Goal: Information Seeking & Learning: Check status

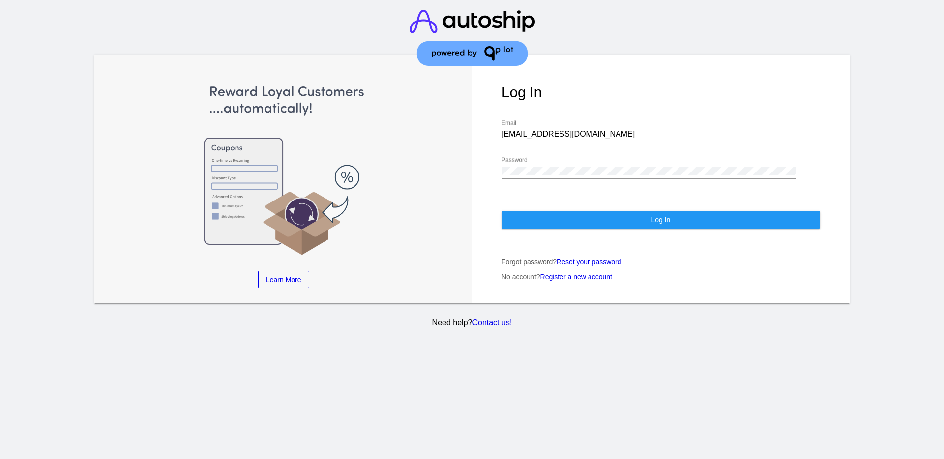
drag, startPoint x: 566, startPoint y: 140, endPoint x: 542, endPoint y: 133, distance: 24.6
click at [542, 133] on div "[EMAIL_ADDRESS][DOMAIN_NAME] Email" at bounding box center [649, 131] width 295 height 22
drag, startPoint x: 570, startPoint y: 136, endPoint x: 473, endPoint y: 130, distance: 97.1
click at [473, 130] on div "Log In [EMAIL_ADDRESS][DOMAIN_NAME] Email Password Log In Forgot password? Rese…" at bounding box center [661, 179] width 378 height 249
paste input "support@patternsinthecloud.com"
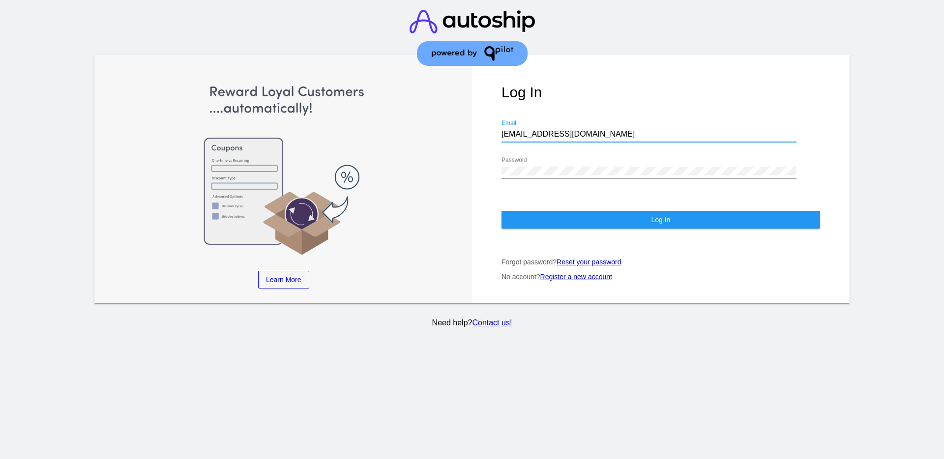
type input "support@patternsinthecloud.com"
click at [482, 166] on div "Log In support@patternsinthecloud.com Email Password Log In Forgot password? Re…" at bounding box center [661, 179] width 378 height 249
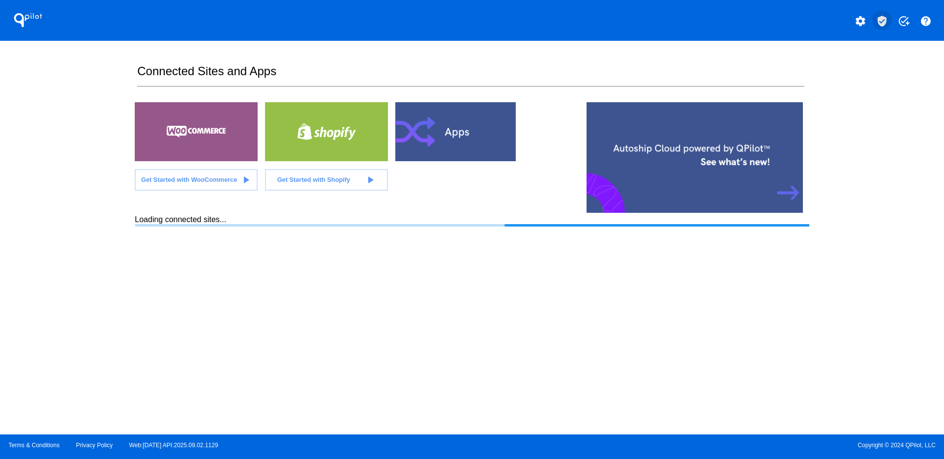
click at [883, 24] on mat-icon "verified_user" at bounding box center [882, 21] width 12 height 12
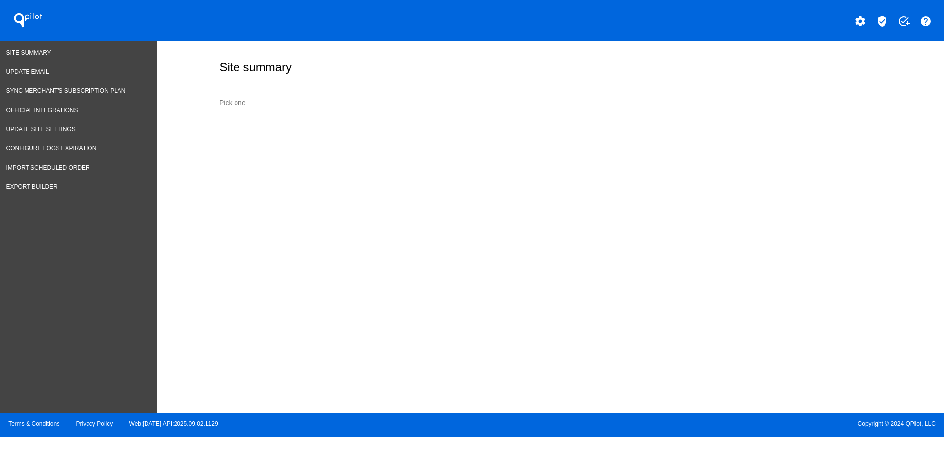
click at [381, 105] on input "Pick one" at bounding box center [366, 103] width 295 height 8
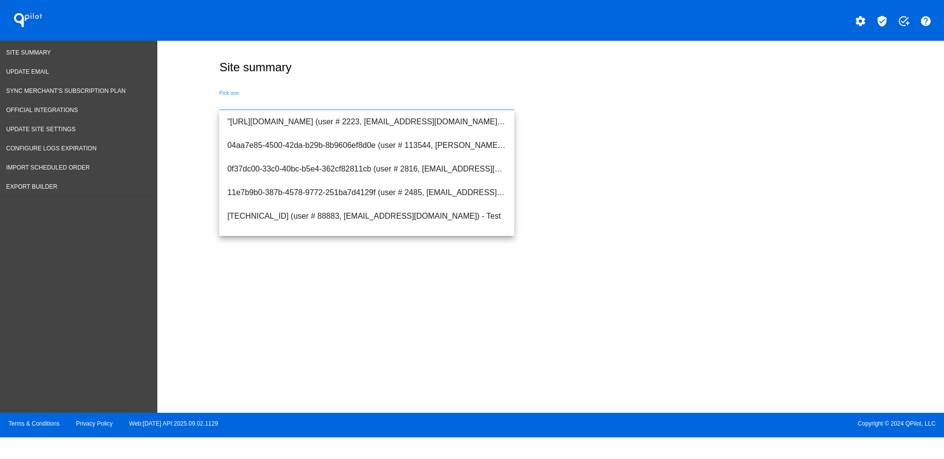
paste input "info@nanotest.ai"
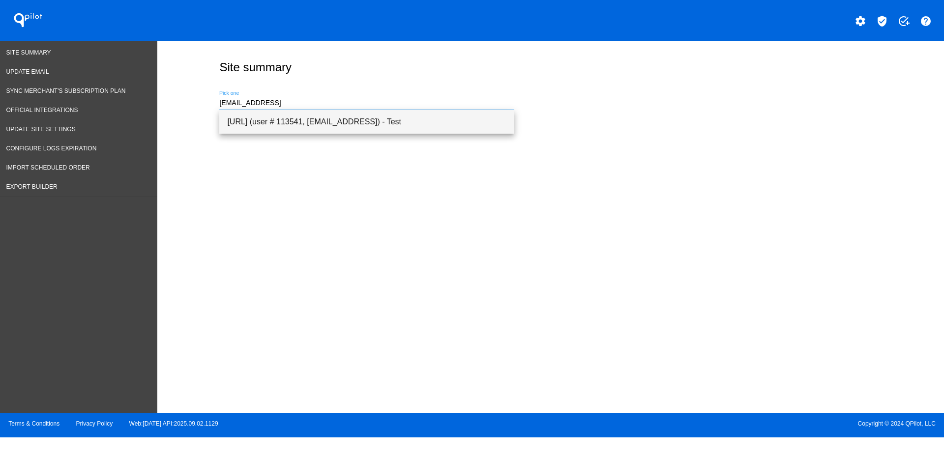
click at [485, 124] on span "[URL] (user # 113541, [EMAIL_ADDRESS]) - Test" at bounding box center [366, 122] width 279 height 24
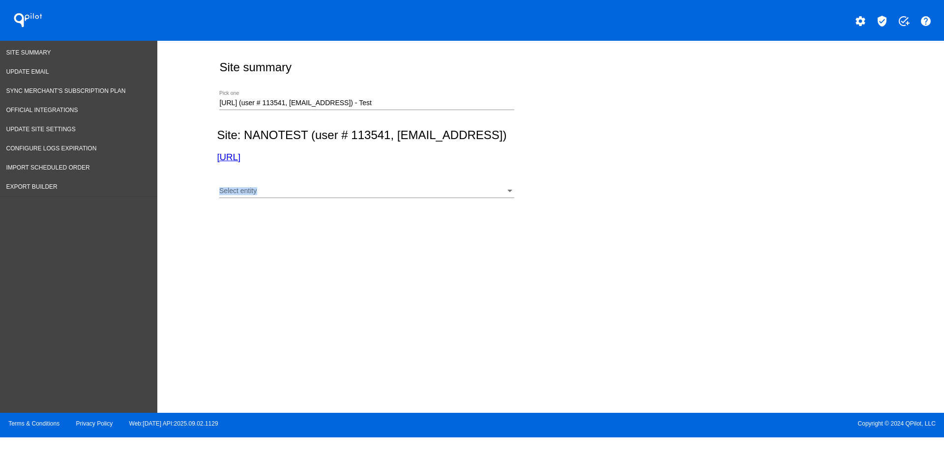
click at [347, 189] on div "Select entity Select entity" at bounding box center [366, 188] width 295 height 19
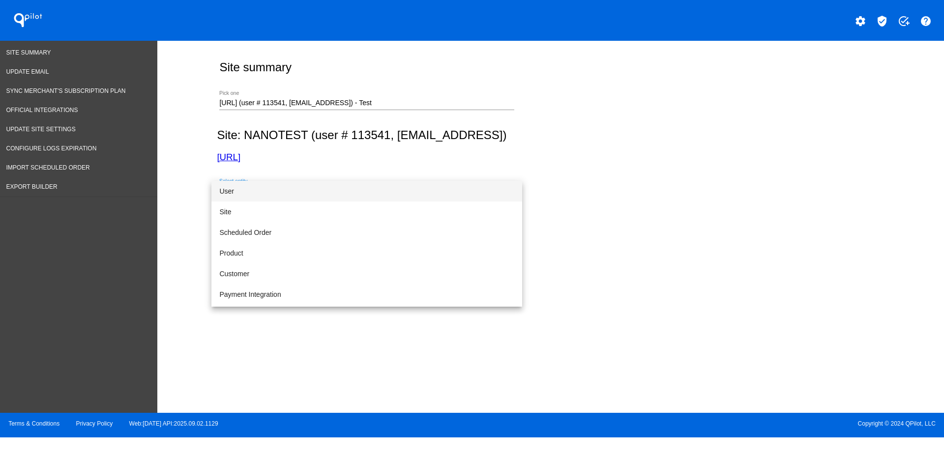
click at [329, 184] on span "User" at bounding box center [366, 191] width 295 height 21
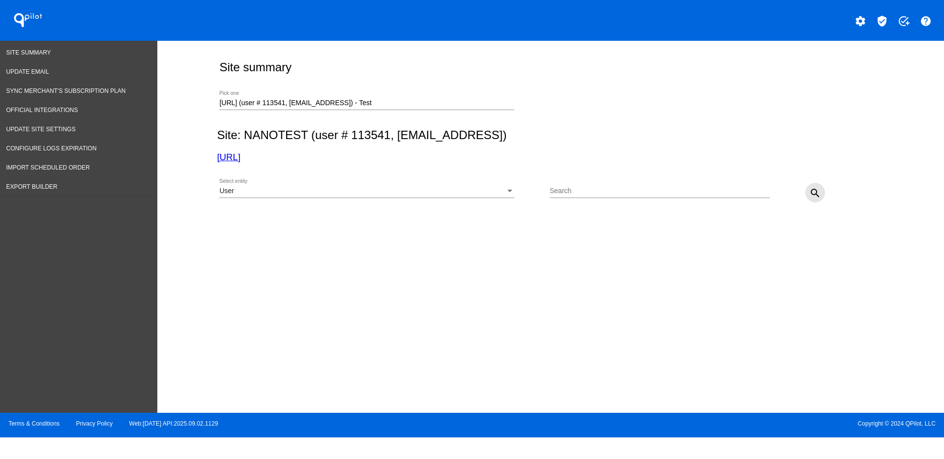
click at [823, 193] on button "search" at bounding box center [816, 193] width 20 height 20
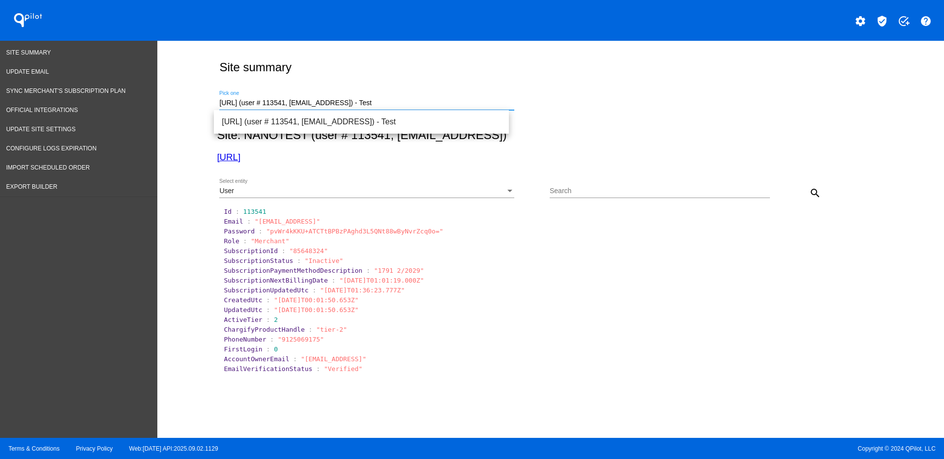
drag, startPoint x: 404, startPoint y: 105, endPoint x: 198, endPoint y: 91, distance: 206.5
click at [217, 101] on div "https://nanotest.ai (user # 113541, info@nanotest.ai) - Test Pick one" at bounding box center [548, 101] width 663 height 35
click at [279, 113] on span "[URL][DOMAIN_NAME] (user # 2523, [EMAIL_ADDRESS][DOMAIN_NAME]) - Production" at bounding box center [361, 122] width 279 height 24
type input "[URL][DOMAIN_NAME] (user # 2523, [EMAIL_ADDRESS][DOMAIN_NAME]) - Production"
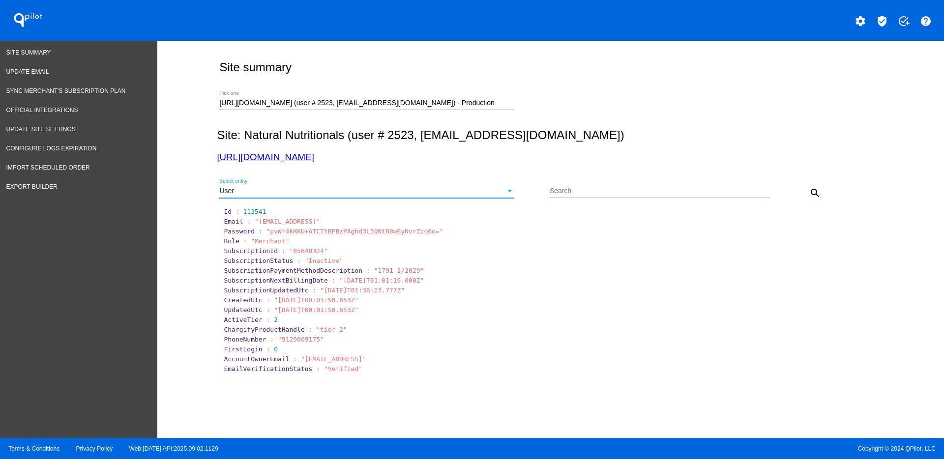
click at [381, 193] on div "User" at bounding box center [362, 191] width 286 height 8
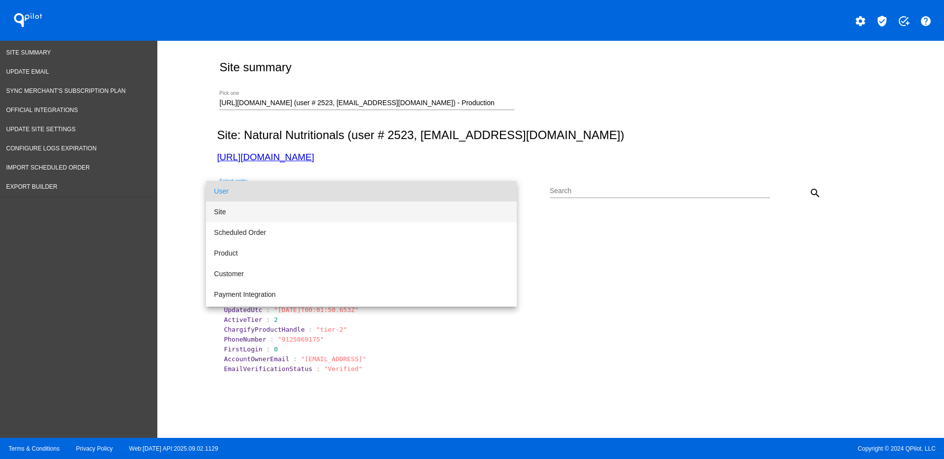
click at [373, 211] on span "Site" at bounding box center [361, 212] width 295 height 21
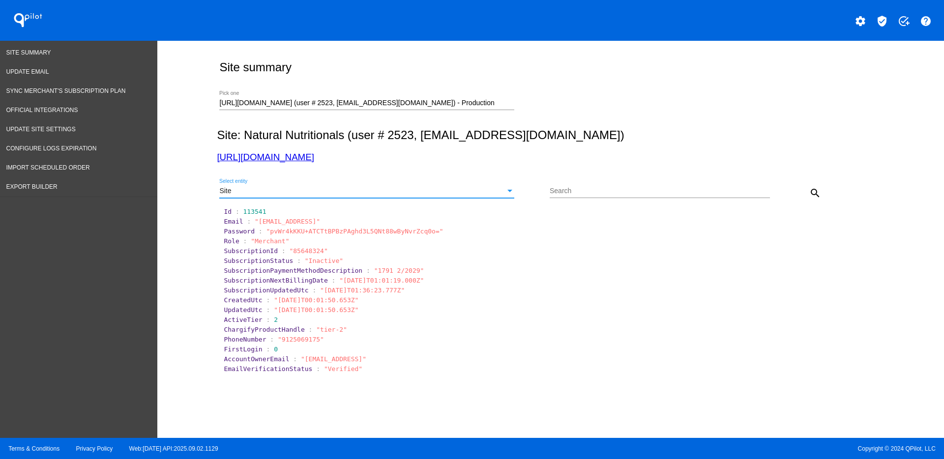
click at [810, 189] on mat-icon "search" at bounding box center [815, 193] width 12 height 12
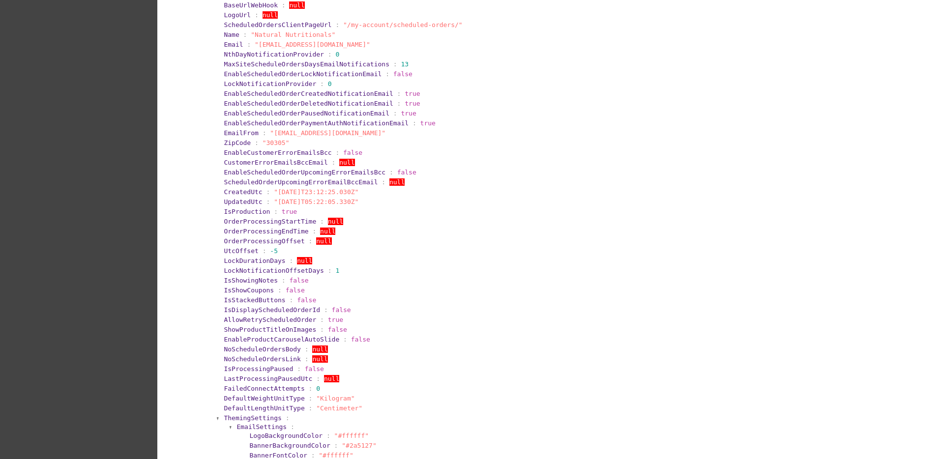
scroll to position [61, 0]
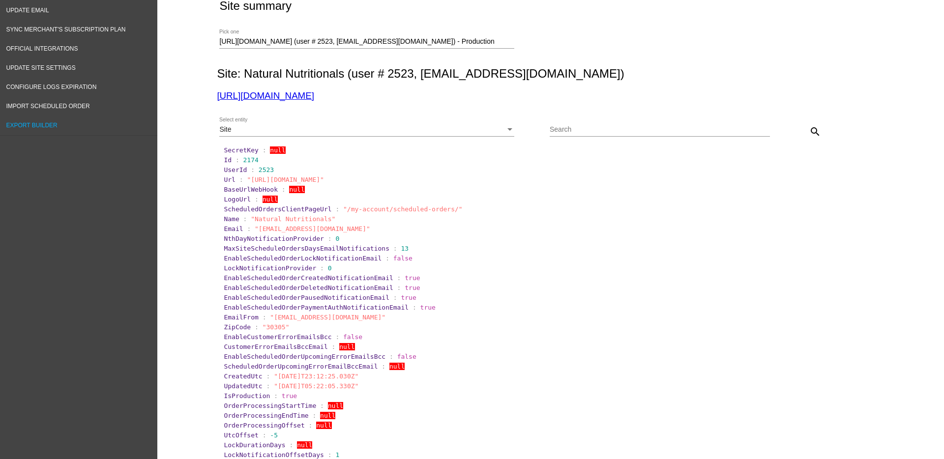
click at [67, 122] on link "Export Builder" at bounding box center [78, 125] width 157 height 19
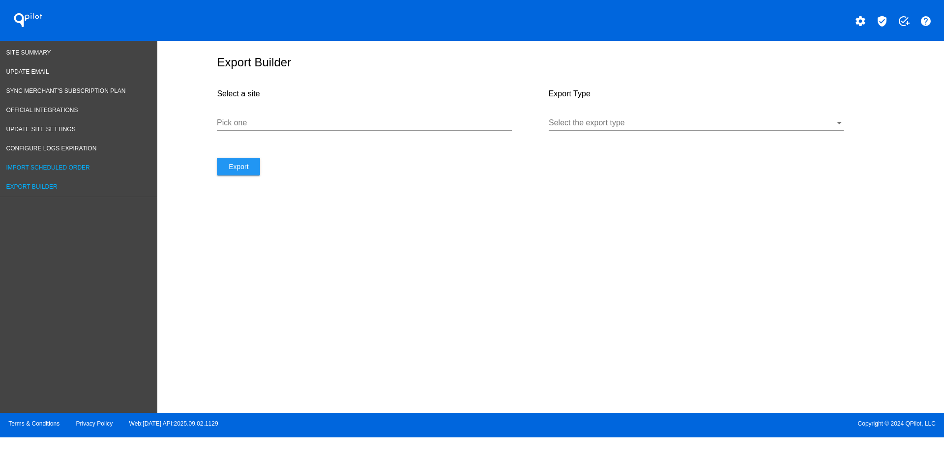
click at [68, 166] on span "Import Scheduled Order" at bounding box center [48, 167] width 84 height 7
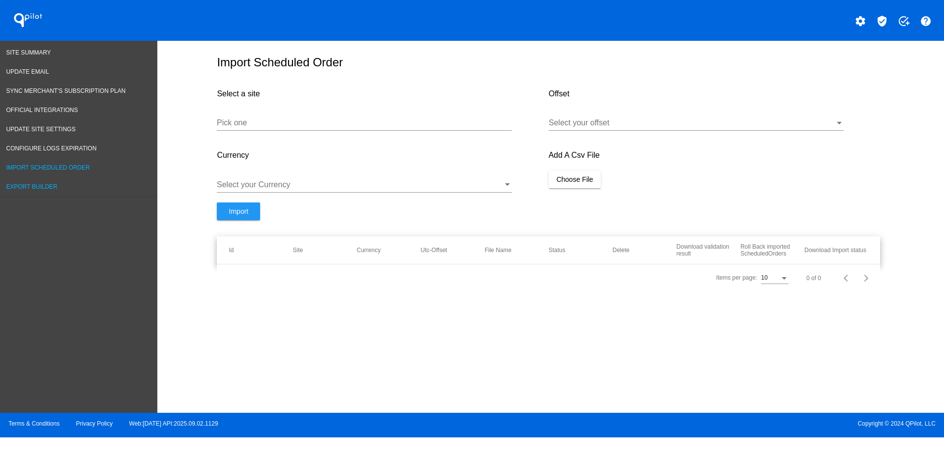
click at [66, 186] on link "Export Builder" at bounding box center [78, 187] width 157 height 19
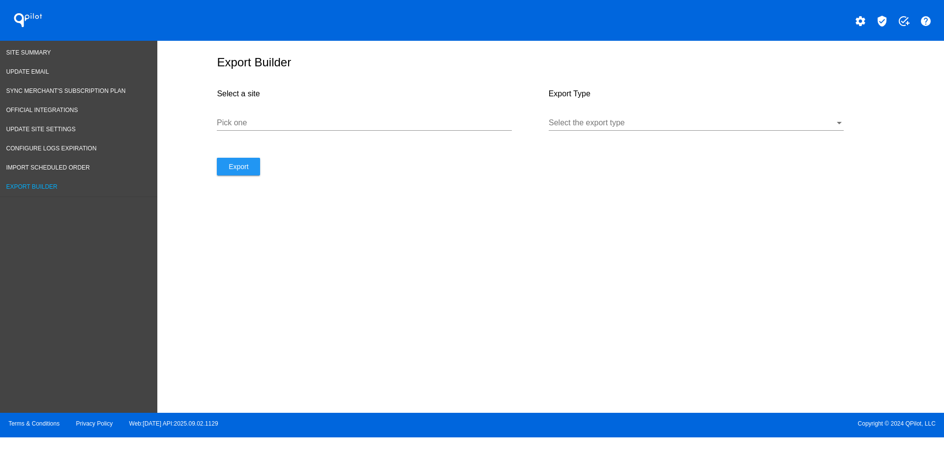
click at [270, 124] on input "Pick one" at bounding box center [364, 123] width 295 height 9
paste input "https://naturalnutritionals.com/"
click at [599, 126] on div at bounding box center [692, 123] width 286 height 9
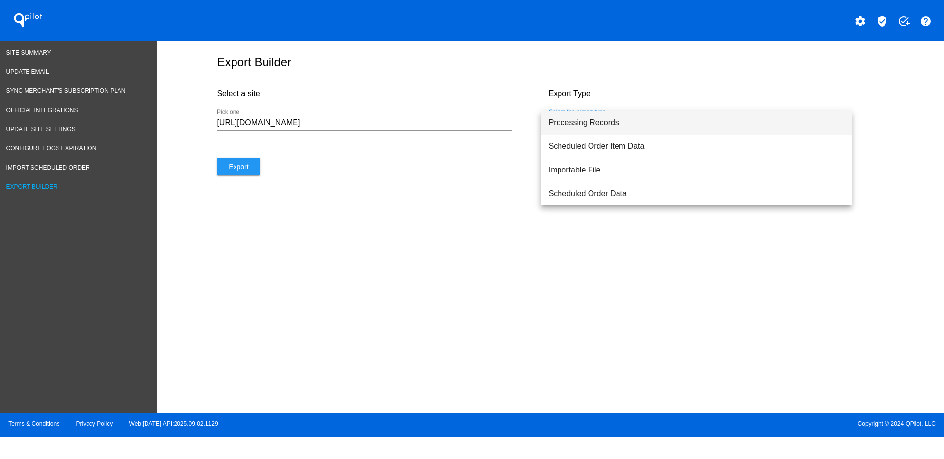
click at [610, 124] on span "Processing Records" at bounding box center [696, 123] width 295 height 24
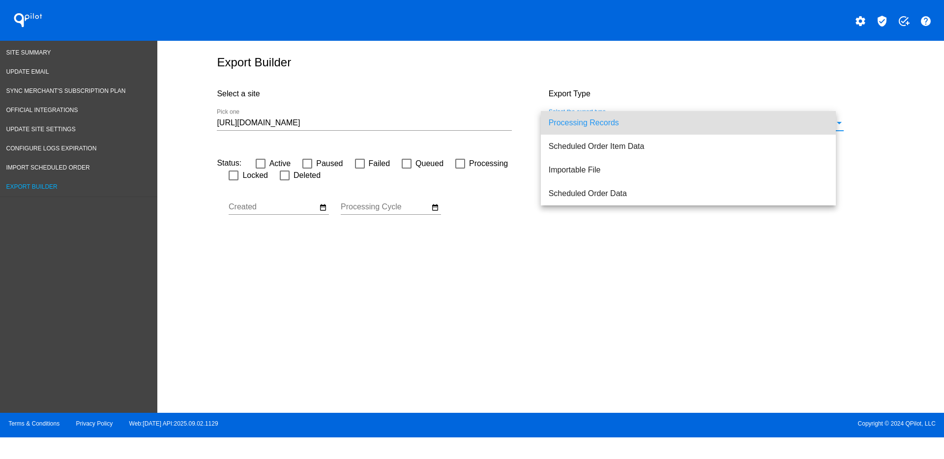
click at [469, 128] on div "https://naturalnutritionals.com/ Pick one" at bounding box center [364, 120] width 295 height 22
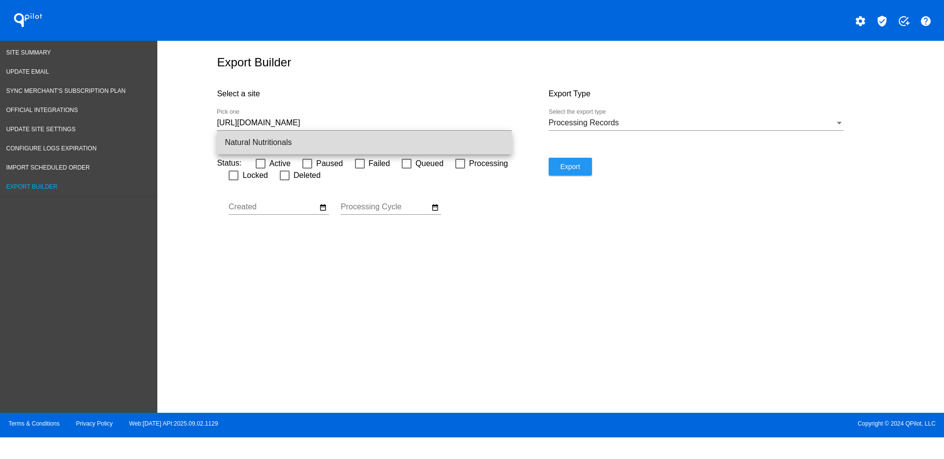
click at [480, 137] on span "Natural Nutritionals" at bounding box center [364, 143] width 279 height 24
type input "Natural Nutritionals"
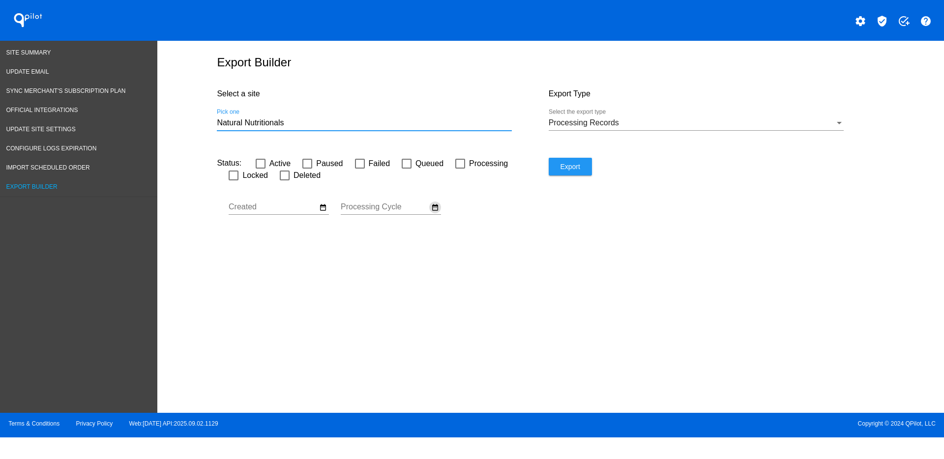
click at [433, 208] on mat-icon "date_range" at bounding box center [435, 207] width 8 height 9
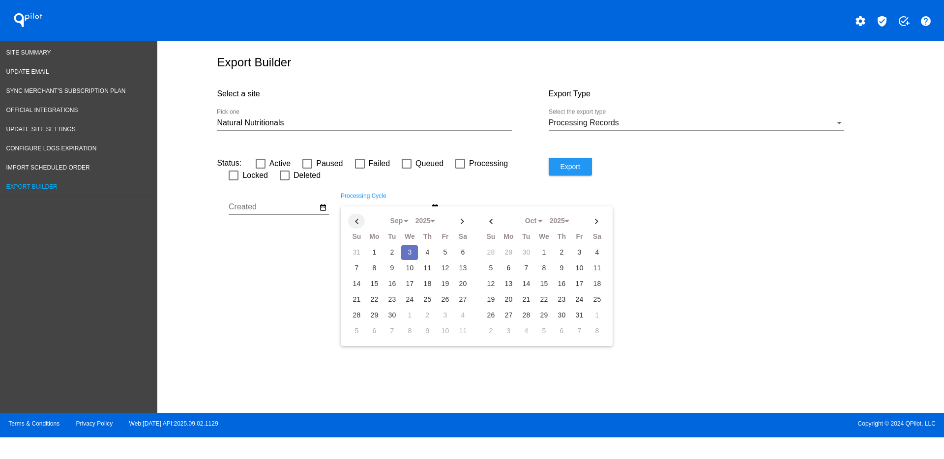
click at [354, 219] on th at bounding box center [356, 221] width 17 height 15
click at [451, 252] on td "1" at bounding box center [445, 252] width 17 height 15
click at [467, 223] on th at bounding box center [462, 221] width 17 height 15
select select "8"
click at [443, 254] on td "5" at bounding box center [445, 252] width 17 height 15
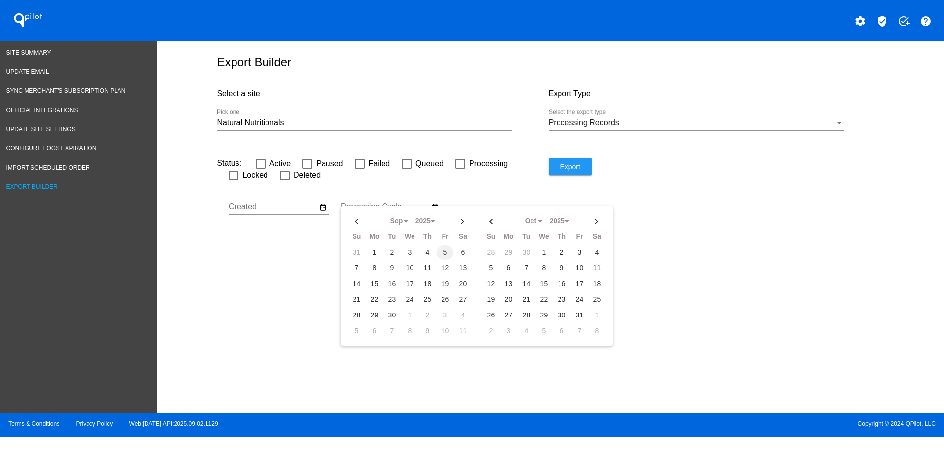
type input "08/01/2025 - 09/05/2025"
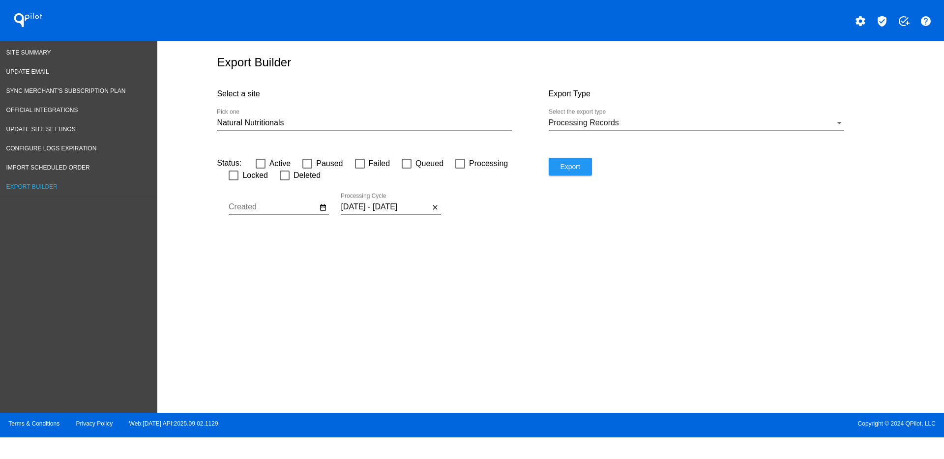
click at [578, 165] on span "Export" at bounding box center [570, 167] width 20 height 8
click at [42, 50] on span "Site Summary" at bounding box center [28, 52] width 45 height 7
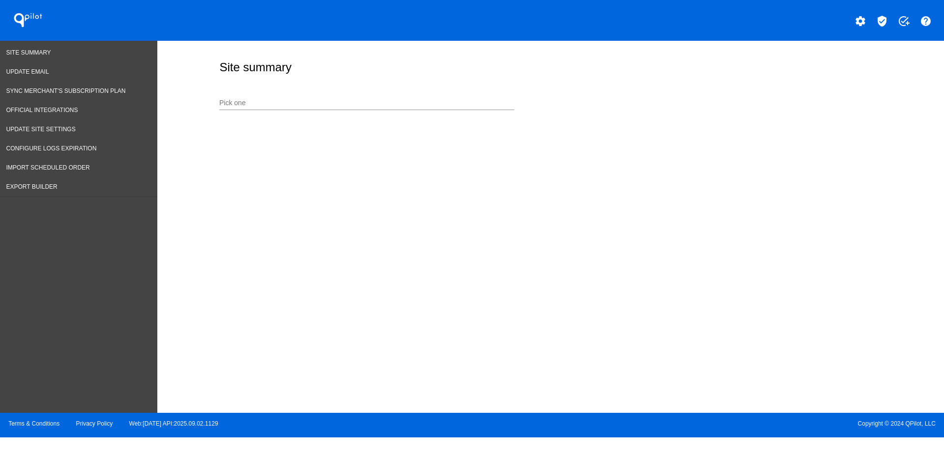
click at [251, 107] on div "Pick one" at bounding box center [366, 100] width 295 height 19
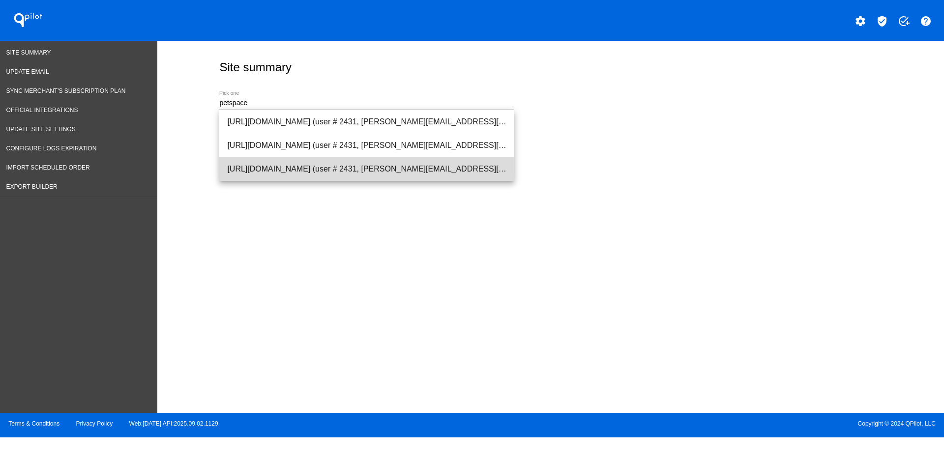
click at [241, 171] on span "[URL][DOMAIN_NAME] (user # 2431, [PERSON_NAME][EMAIL_ADDRESS][PERSON_NAME][DOMA…" at bounding box center [366, 169] width 279 height 24
type input "[URL][DOMAIN_NAME] (user # 2431, [PERSON_NAME][EMAIL_ADDRESS][PERSON_NAME][DOMA…"
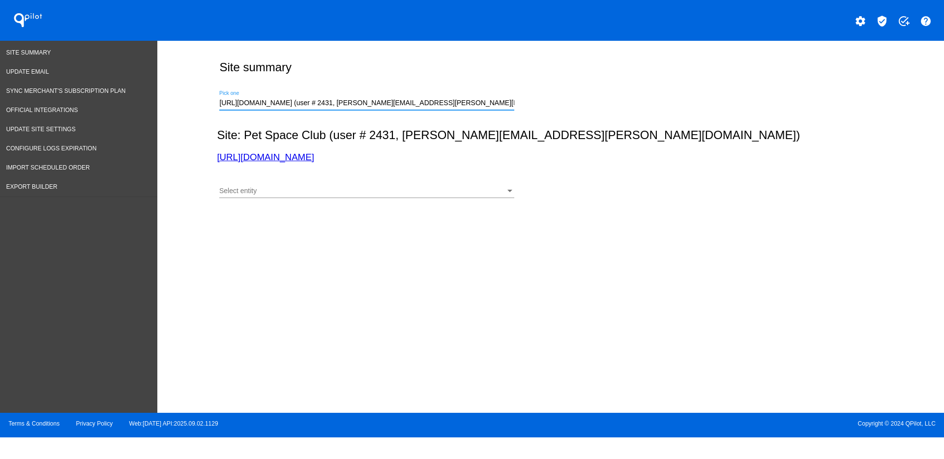
click at [444, 178] on div "Select entity Select entity" at bounding box center [548, 189] width 663 height 35
click at [438, 195] on div "Select entity Select entity" at bounding box center [366, 188] width 295 height 19
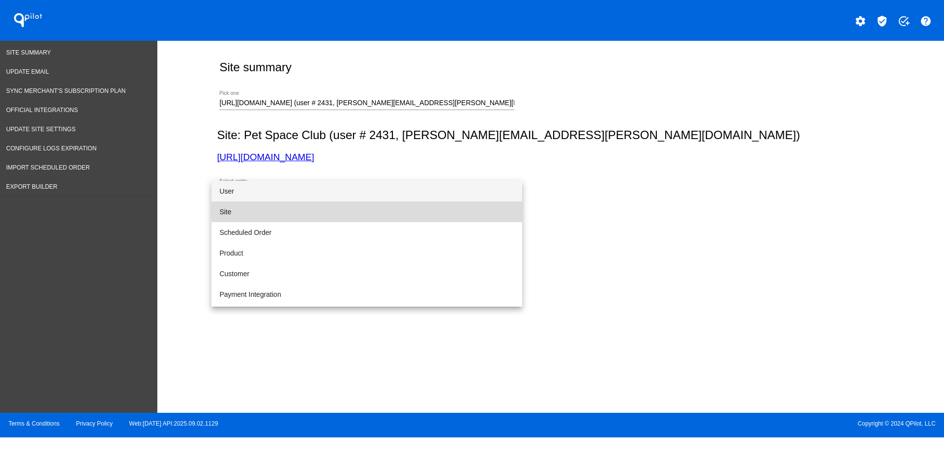
click at [430, 210] on span "Site" at bounding box center [366, 212] width 295 height 21
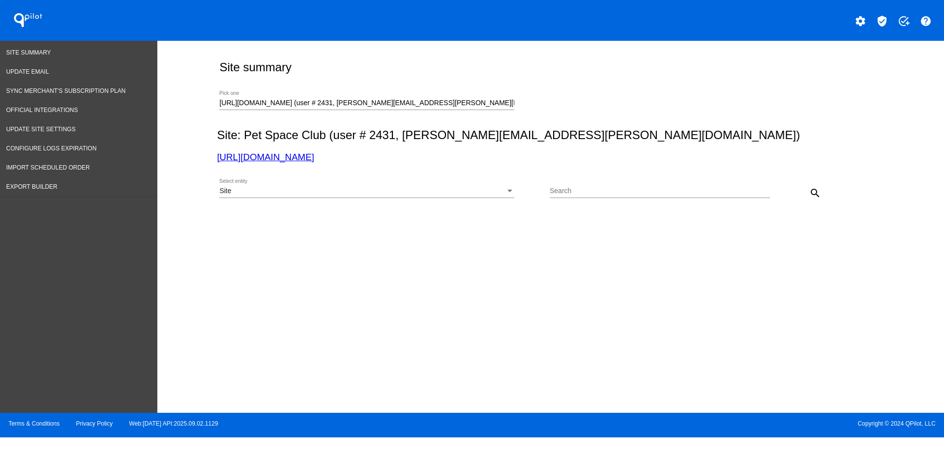
click at [805, 192] on div "search" at bounding box center [797, 193] width 55 height 20
click at [808, 192] on button "search" at bounding box center [816, 193] width 20 height 20
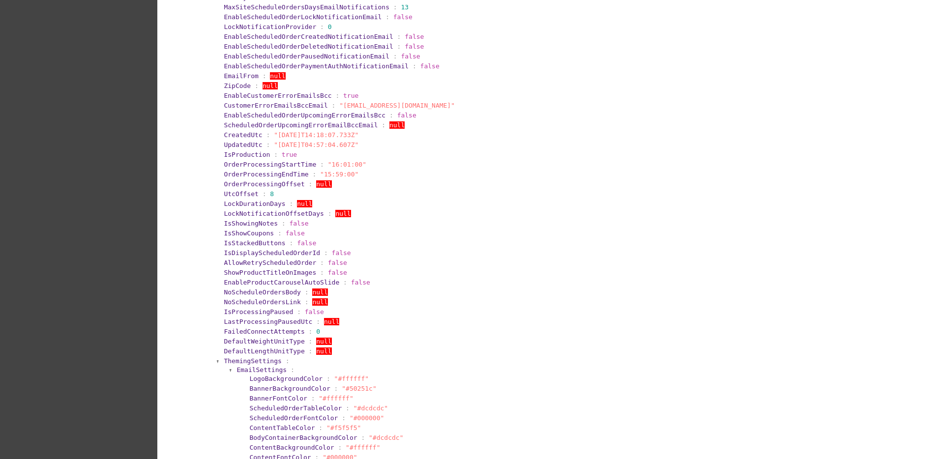
scroll to position [307, 0]
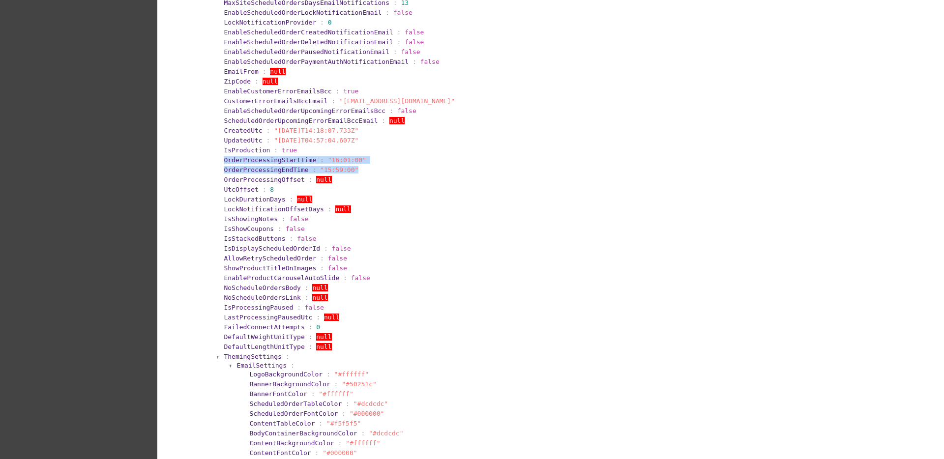
drag, startPoint x: 211, startPoint y: 161, endPoint x: 348, endPoint y: 173, distance: 137.8
drag, startPoint x: 214, startPoint y: 161, endPoint x: 297, endPoint y: 194, distance: 89.6
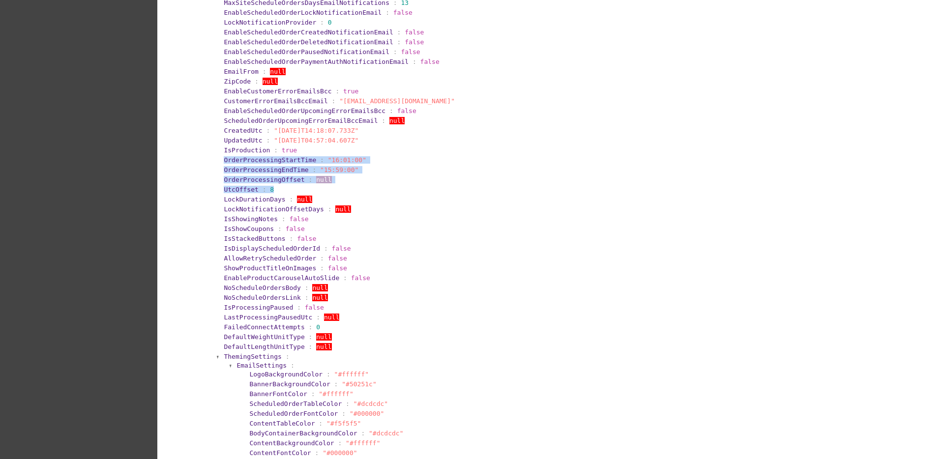
click at [297, 195] on section "LockDurationDays : null" at bounding box center [551, 199] width 657 height 9
drag, startPoint x: 215, startPoint y: 163, endPoint x: 346, endPoint y: 214, distance: 140.9
drag, startPoint x: 346, startPoint y: 214, endPoint x: 258, endPoint y: 182, distance: 93.7
copy section "OrderProcessingStartTime : "16:01:00" OrderProcessingEndTime : "15:59:00" Order…"
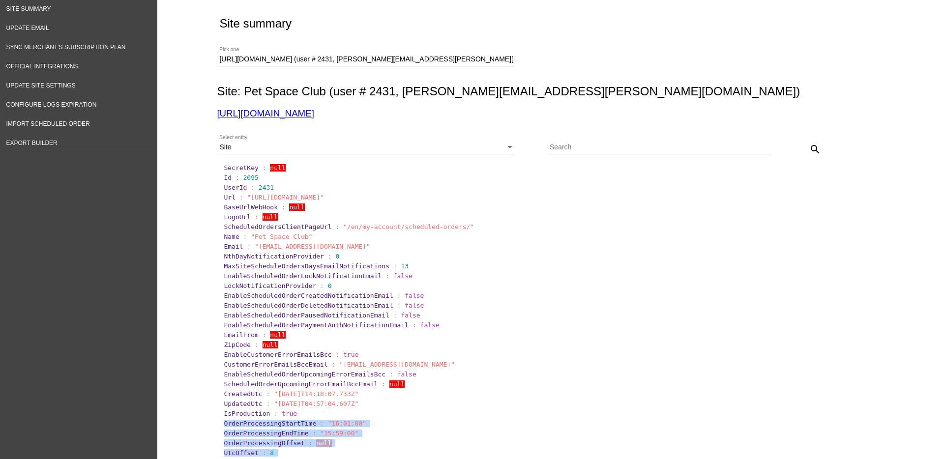
scroll to position [0, 0]
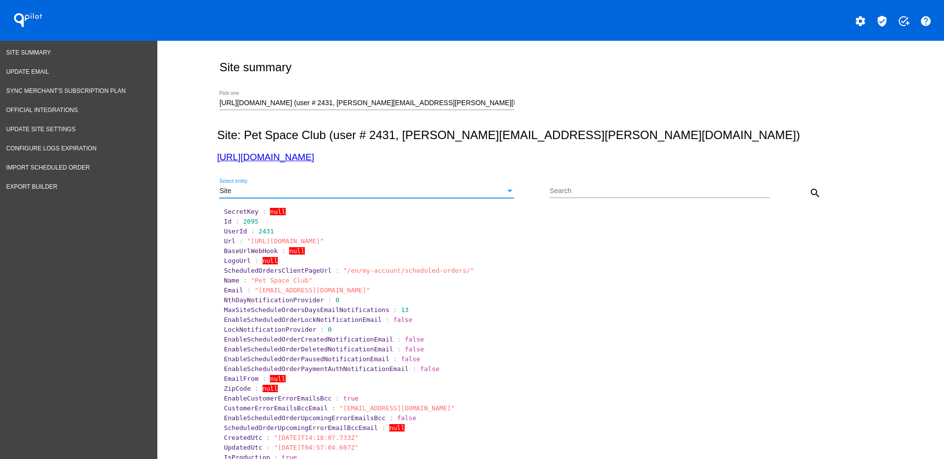
click at [461, 189] on div "Site" at bounding box center [362, 191] width 286 height 8
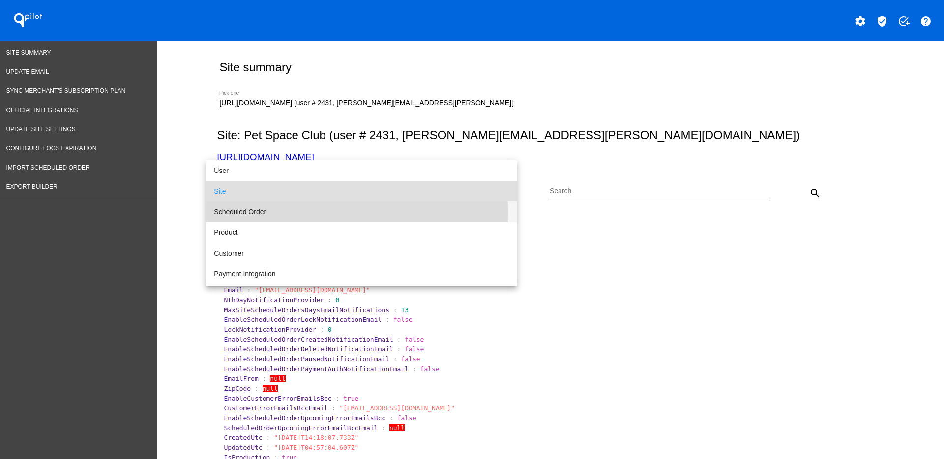
click at [240, 213] on span "Scheduled Order" at bounding box center [361, 212] width 295 height 21
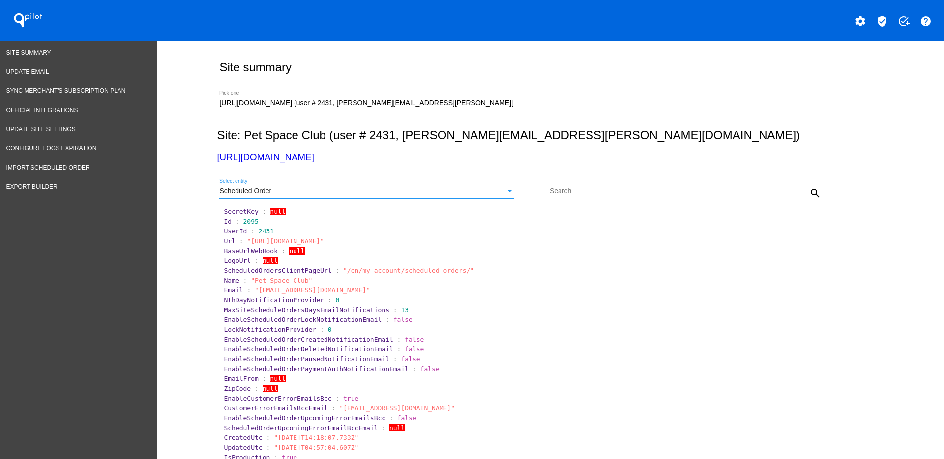
click at [655, 188] on input "Search" at bounding box center [660, 191] width 220 height 8
type input "957467"
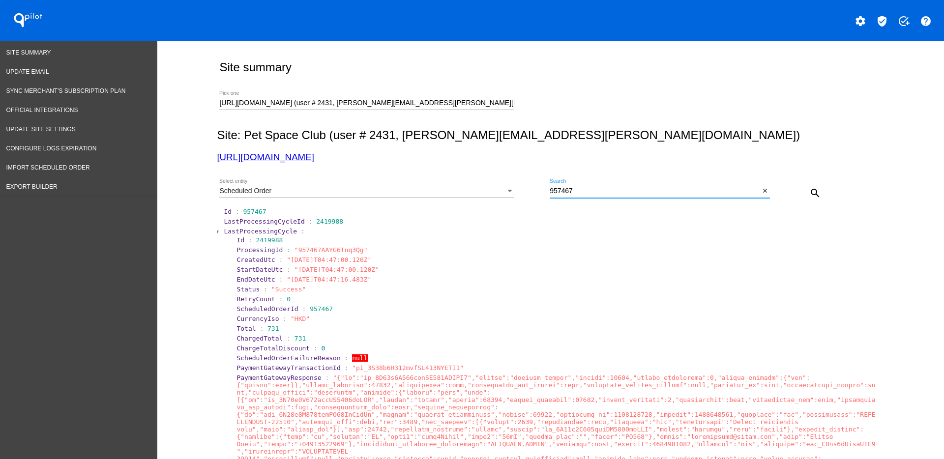
click at [240, 231] on span "LastProcessingCycle" at bounding box center [260, 231] width 73 height 7
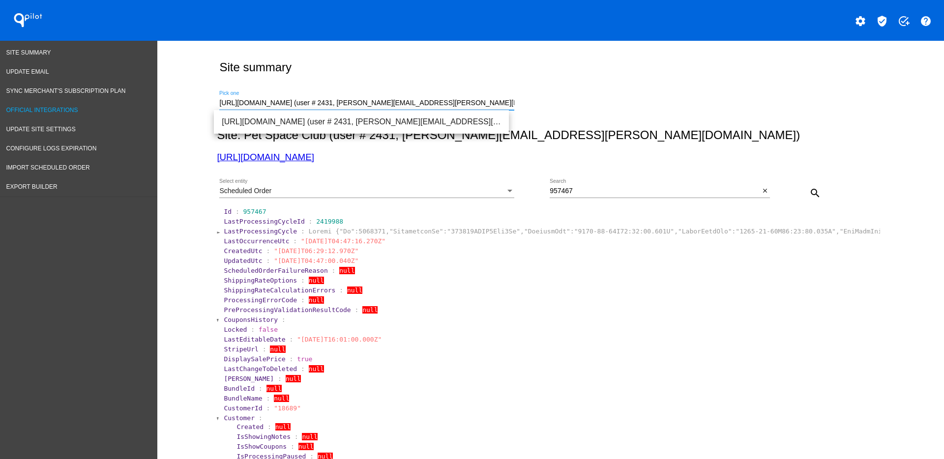
drag, startPoint x: 495, startPoint y: 107, endPoint x: 146, endPoint y: 109, distance: 348.7
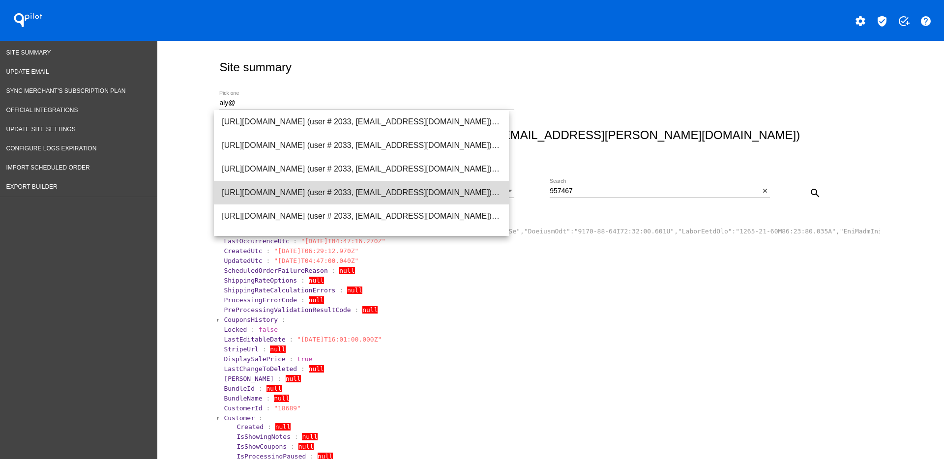
click at [389, 192] on span "[URL][DOMAIN_NAME] (user # 2033, [EMAIL_ADDRESS][DOMAIN_NAME]) - Test" at bounding box center [361, 193] width 279 height 24
type input "[URL][DOMAIN_NAME] (user # 2033, [EMAIL_ADDRESS][DOMAIN_NAME]) - Test"
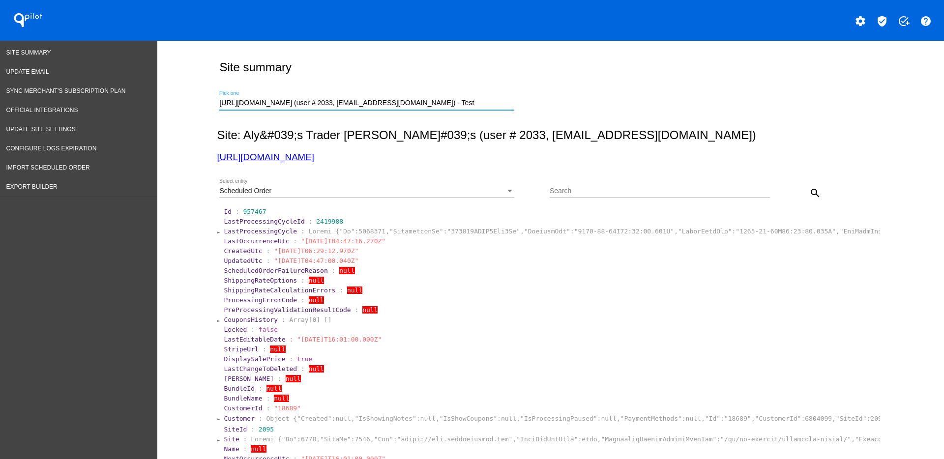
click at [477, 185] on div "Scheduled Order Select entity" at bounding box center [366, 188] width 295 height 19
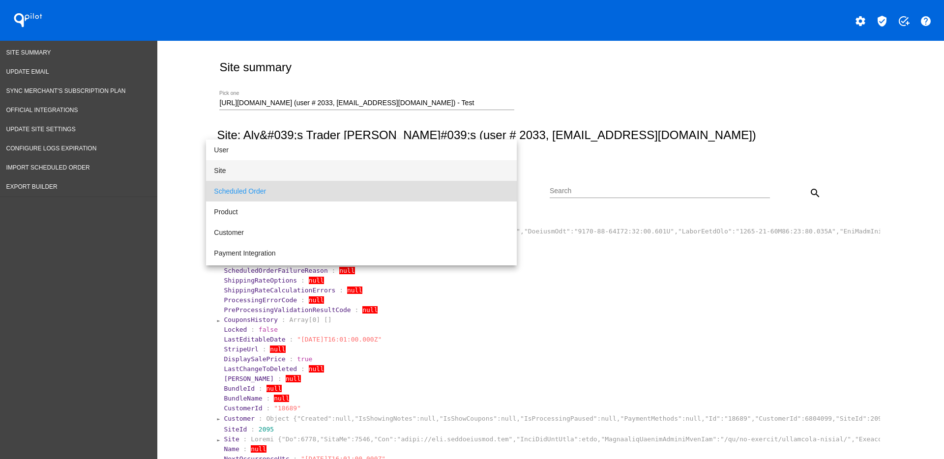
click at [444, 168] on span "Site" at bounding box center [361, 170] width 295 height 21
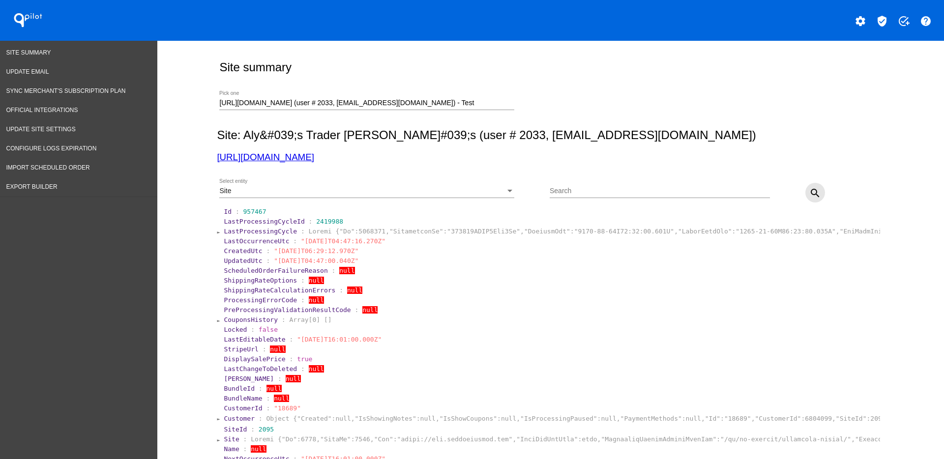
click at [812, 191] on mat-icon "search" at bounding box center [815, 193] width 12 height 12
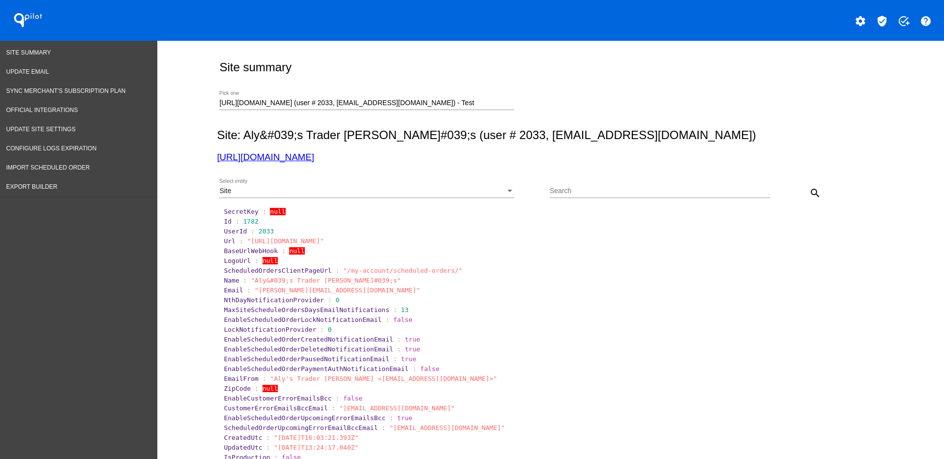
drag, startPoint x: 796, startPoint y: 189, endPoint x: 803, endPoint y: 191, distance: 7.6
click at [797, 189] on div "search" at bounding box center [797, 193] width 55 height 20
click at [809, 192] on mat-icon "search" at bounding box center [815, 193] width 12 height 12
drag, startPoint x: 218, startPoint y: 99, endPoint x: 622, endPoint y: 68, distance: 405.4
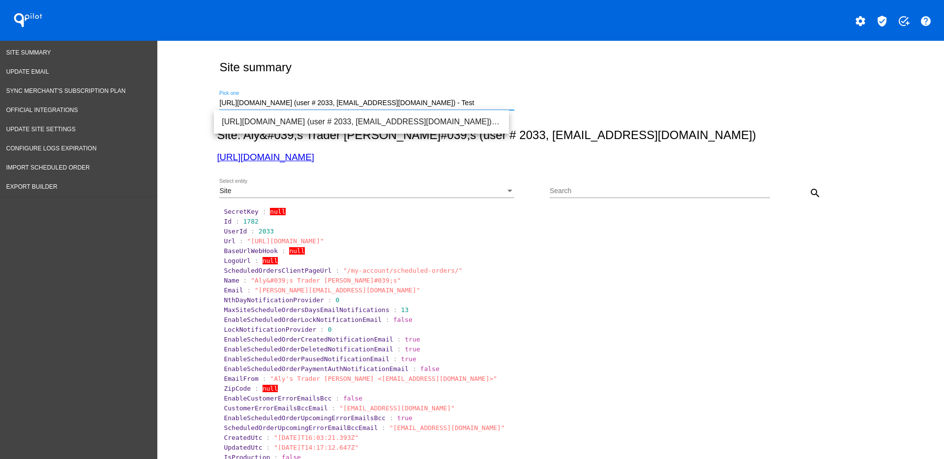
type input "h"
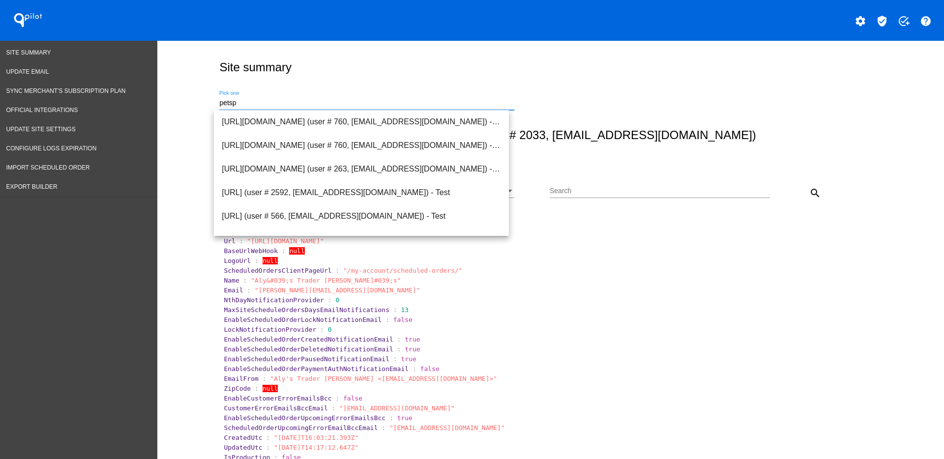
scroll to position [0, 0]
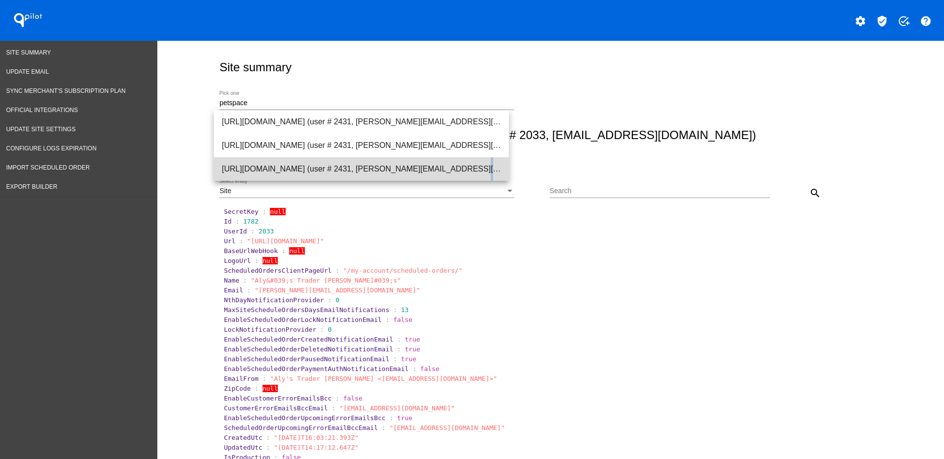
click at [393, 162] on span "[URL][DOMAIN_NAME] (user # 2431, [PERSON_NAME][EMAIL_ADDRESS][PERSON_NAME][DOMA…" at bounding box center [361, 169] width 279 height 24
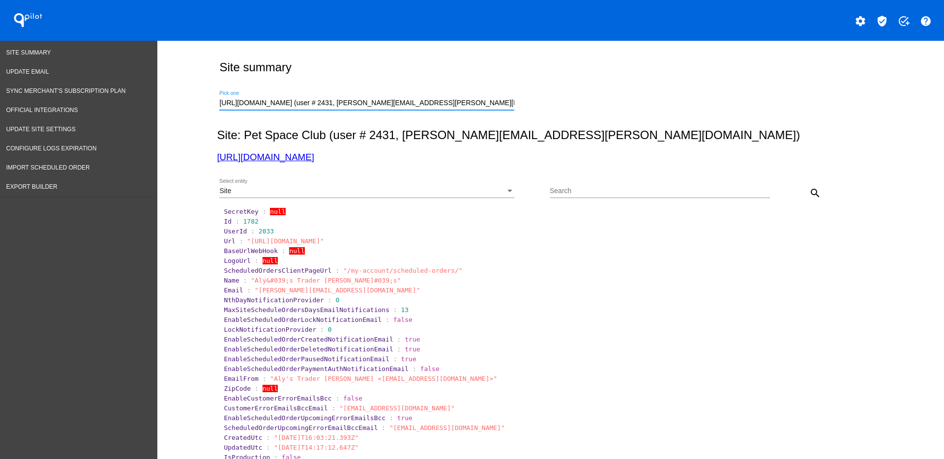
click at [797, 193] on div "search" at bounding box center [797, 193] width 55 height 20
click at [811, 190] on mat-icon "search" at bounding box center [815, 193] width 12 height 12
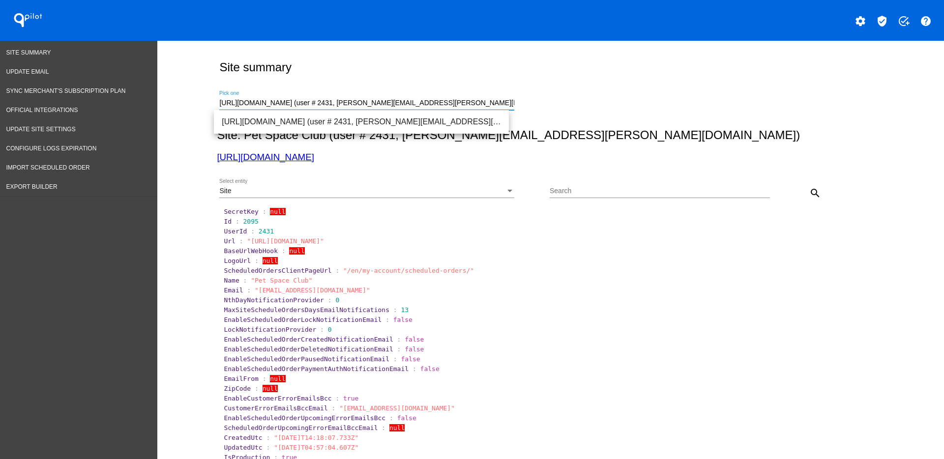
drag, startPoint x: 503, startPoint y: 102, endPoint x: 158, endPoint y: 98, distance: 345.3
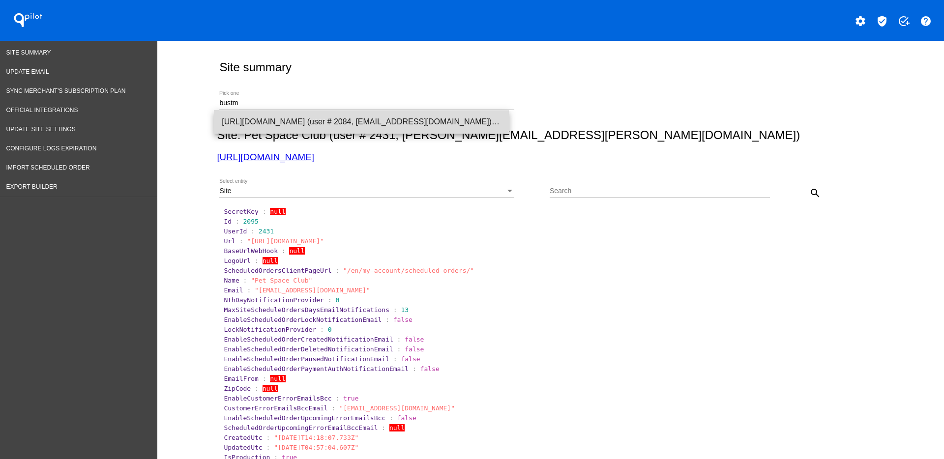
click at [298, 132] on span "[URL][DOMAIN_NAME] (user # 2084, [EMAIL_ADDRESS][DOMAIN_NAME]) - Production" at bounding box center [361, 122] width 279 height 24
type input "[URL][DOMAIN_NAME] (user # 2084, [EMAIL_ADDRESS][DOMAIN_NAME]) - Production"
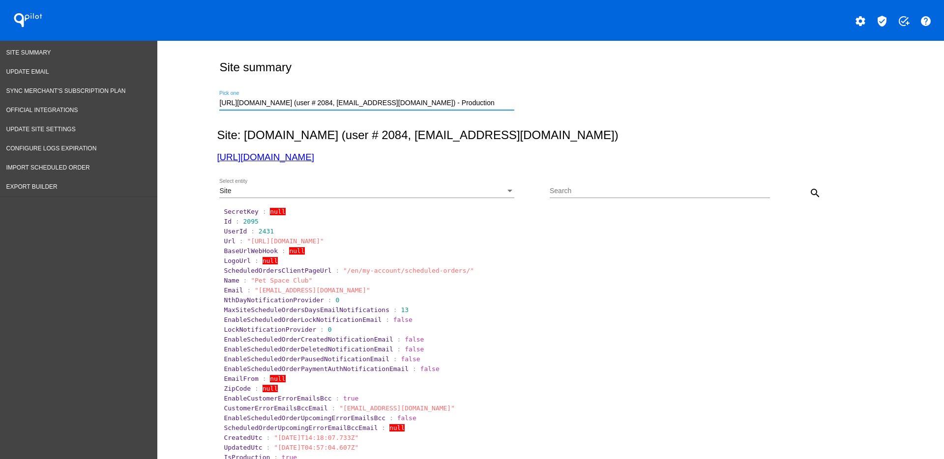
click at [329, 190] on div "Site" at bounding box center [362, 191] width 286 height 8
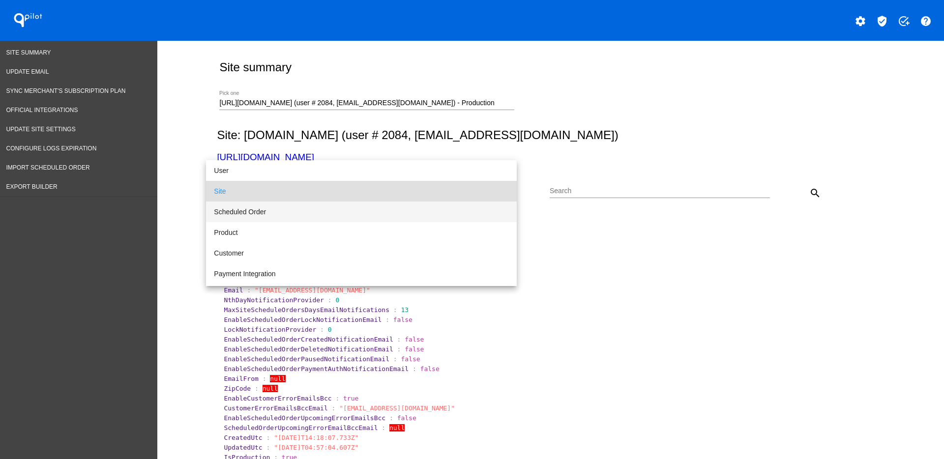
click at [311, 214] on span "Scheduled Order" at bounding box center [361, 212] width 295 height 21
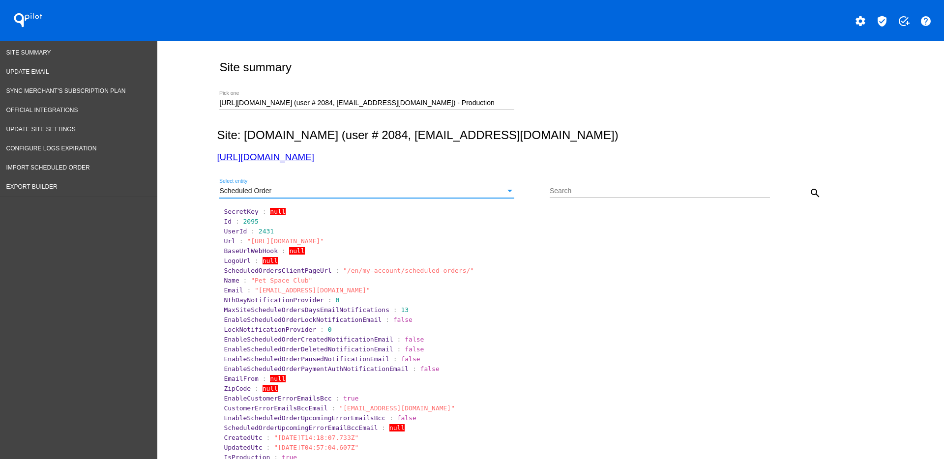
click at [596, 180] on div "Search" at bounding box center [660, 188] width 220 height 19
type input "957798"
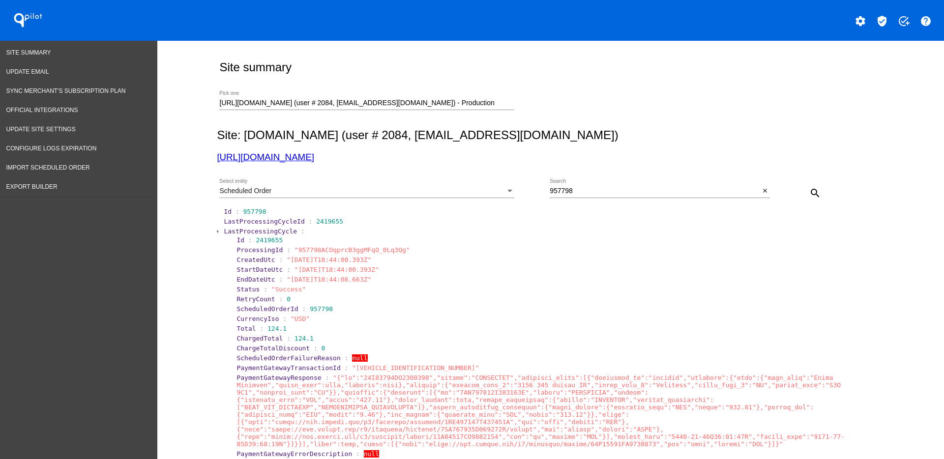
click at [224, 234] on span "LastProcessingCycle" at bounding box center [260, 231] width 73 height 7
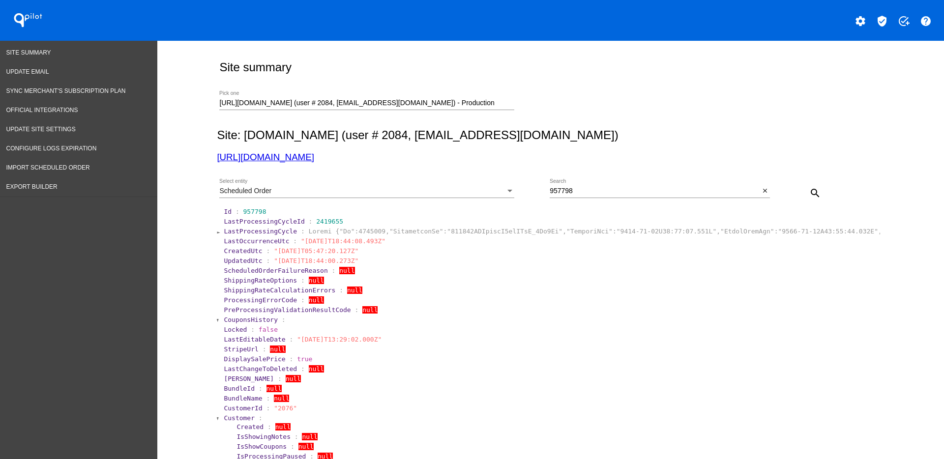
scroll to position [184, 0]
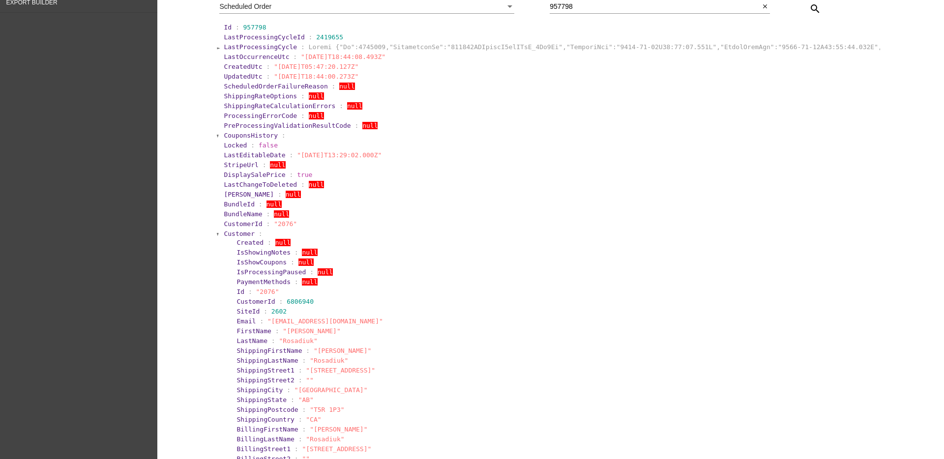
click at [230, 231] on span "Customer" at bounding box center [239, 233] width 31 height 7
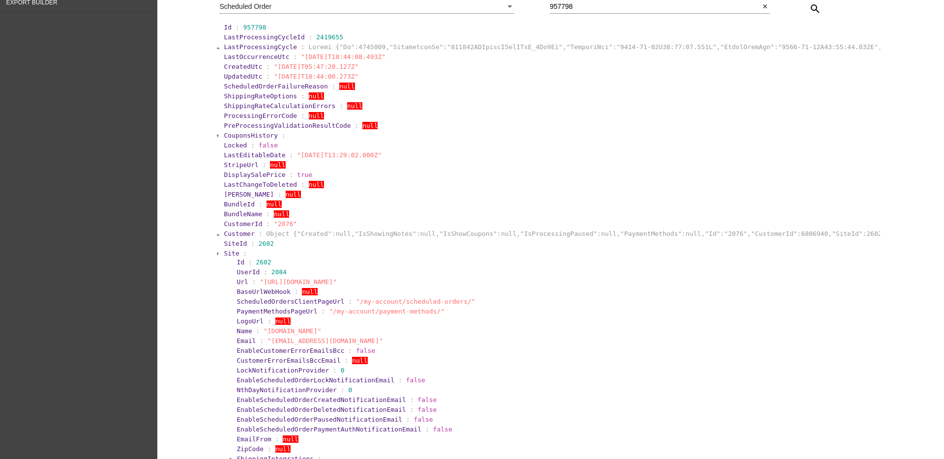
click at [224, 250] on span "Site" at bounding box center [231, 253] width 15 height 7
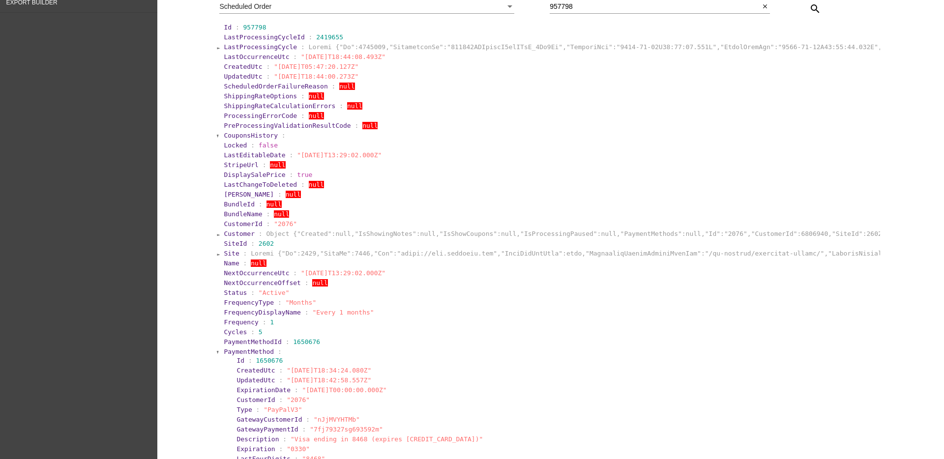
click at [236, 356] on section "Id : 1650676" at bounding box center [557, 360] width 643 height 9
click at [228, 347] on section "PaymentMethod : Id : 1650676 CreatedUtc : "[DATE]T18:34:24.080Z" UpdatedUtc : "…" at bounding box center [551, 460] width 657 height 226
click at [228, 355] on span "PaymentMethod" at bounding box center [249, 351] width 50 height 7
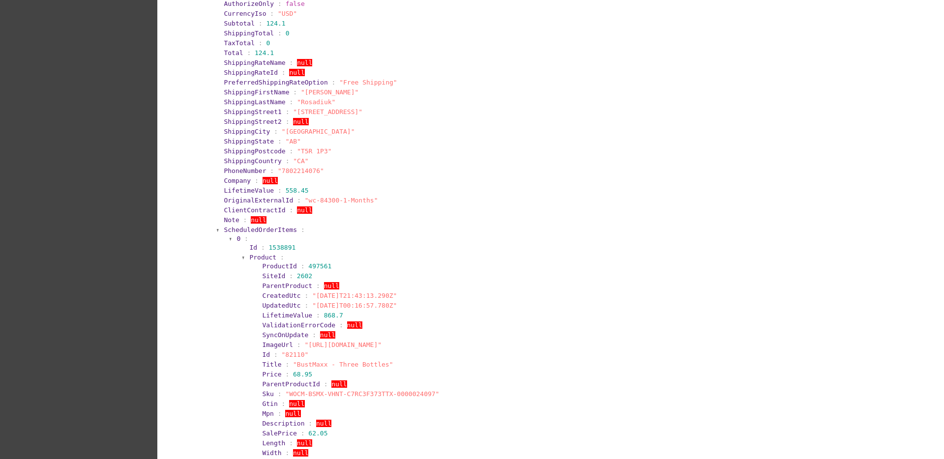
scroll to position [553, 0]
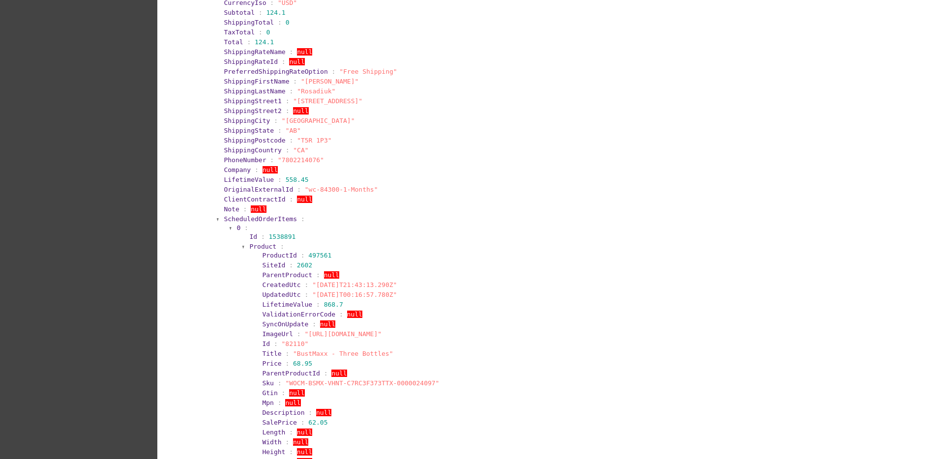
click at [282, 212] on section "Note : null" at bounding box center [551, 209] width 655 height 7
click at [279, 218] on span "ScheduledOrderItems" at bounding box center [260, 218] width 73 height 7
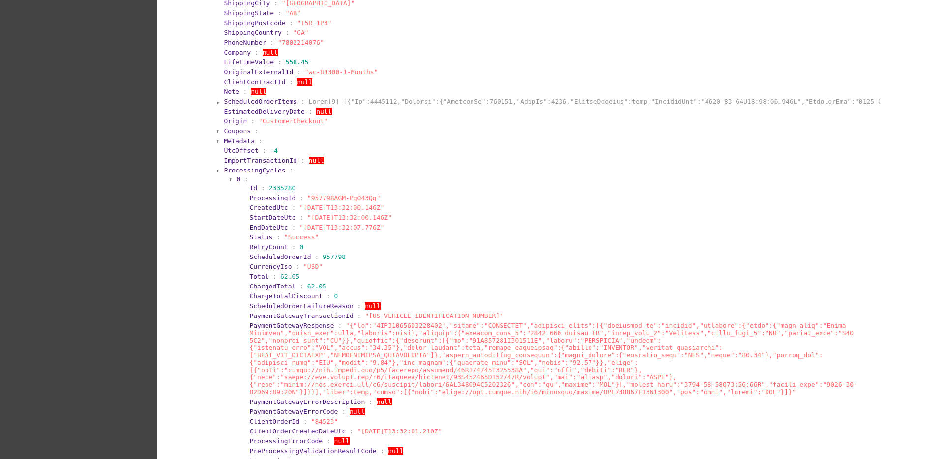
scroll to position [676, 0]
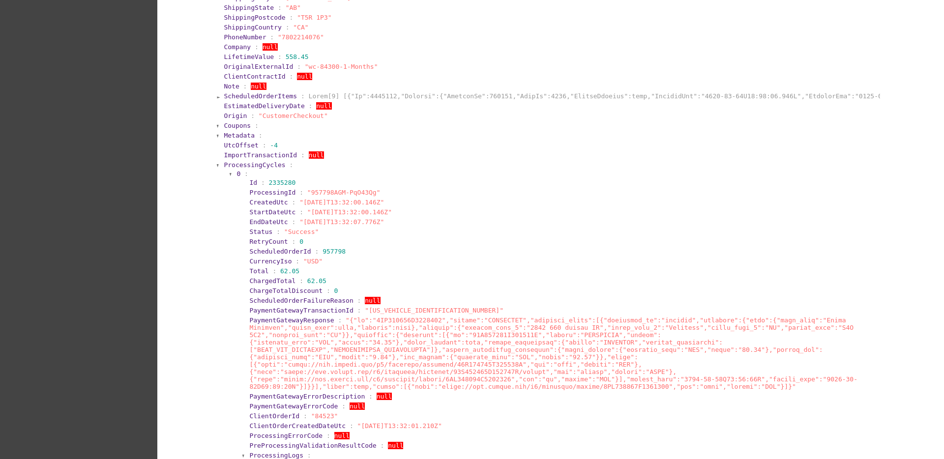
click at [255, 164] on span "ProcessingCycles" at bounding box center [254, 164] width 61 height 7
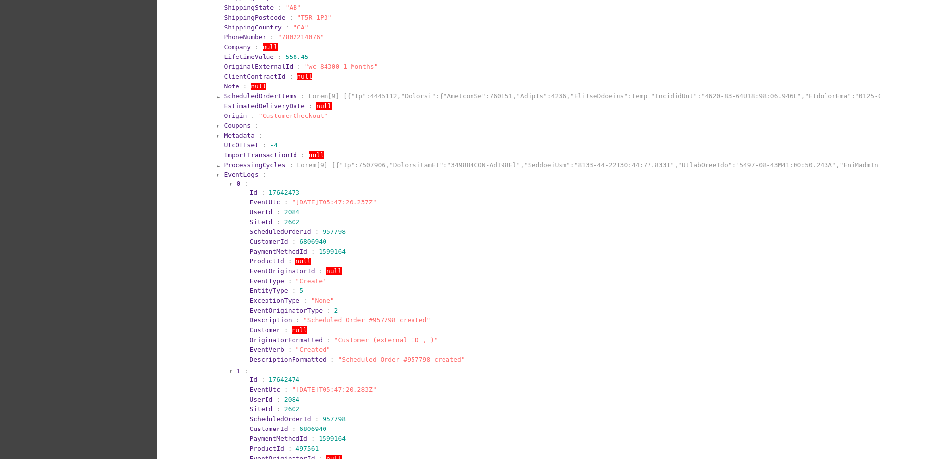
click at [241, 175] on span "EventLogs" at bounding box center [241, 174] width 34 height 7
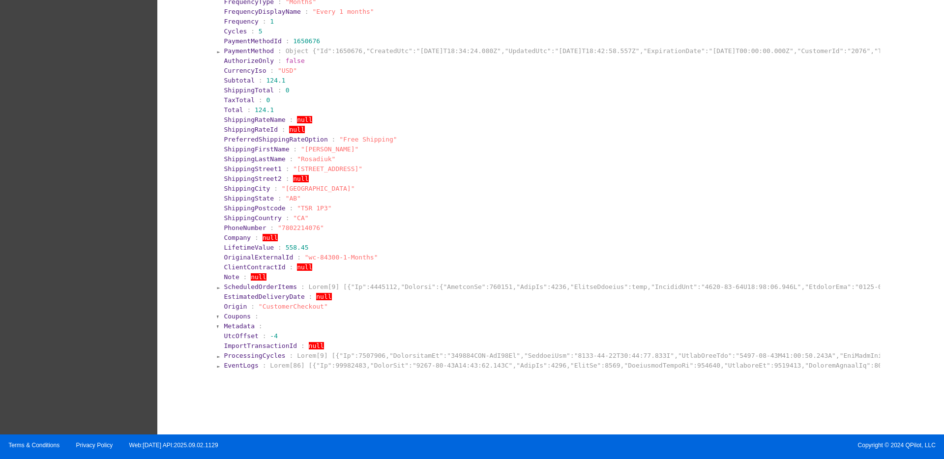
click at [233, 368] on span "EventLogs" at bounding box center [241, 365] width 34 height 7
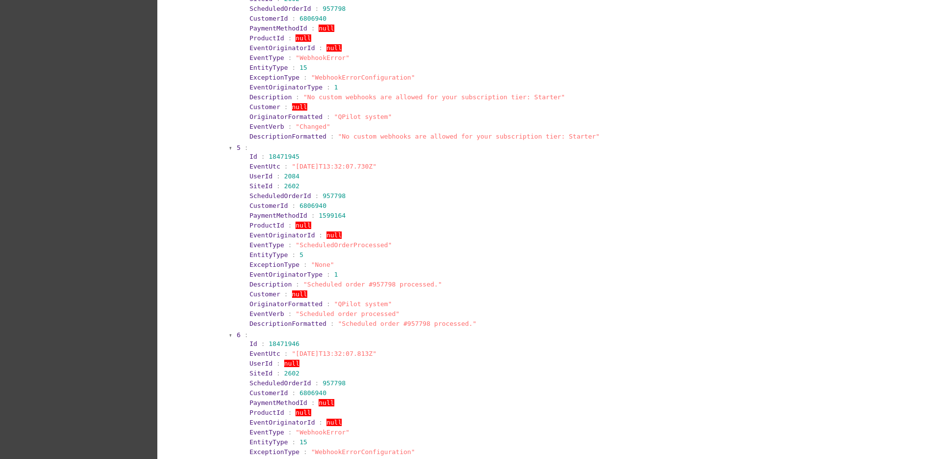
scroll to position [1721, 0]
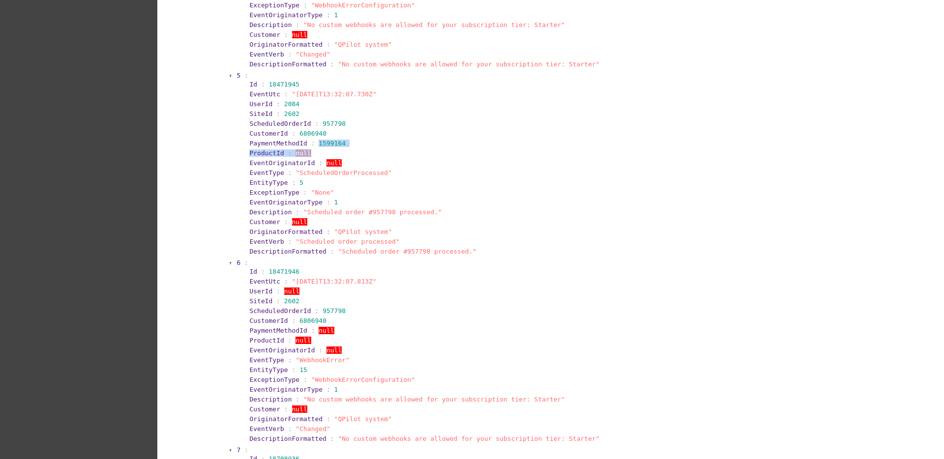
drag, startPoint x: 307, startPoint y: 141, endPoint x: 367, endPoint y: 152, distance: 60.5
click at [367, 152] on section "Id : 18471945 EventUtc : "[DATE]T13:32:07.730Z" UserId : 2084 SiteId : 2602 Sch…" at bounding box center [559, 168] width 635 height 178
click at [236, 154] on section "5 : Id : 18471945 EventUtc : "[DATE]T13:32:07.730Z" UserId : 2084 SiteId : 2602…" at bounding box center [557, 164] width 643 height 187
drag, startPoint x: 235, startPoint y: 137, endPoint x: 361, endPoint y: 133, distance: 126.9
click at [361, 133] on section "5 : Id : 18471945 EventUtc : "[DATE]T13:32:07.730Z" UserId : 2084 SiteId : 2602…" at bounding box center [557, 164] width 643 height 187
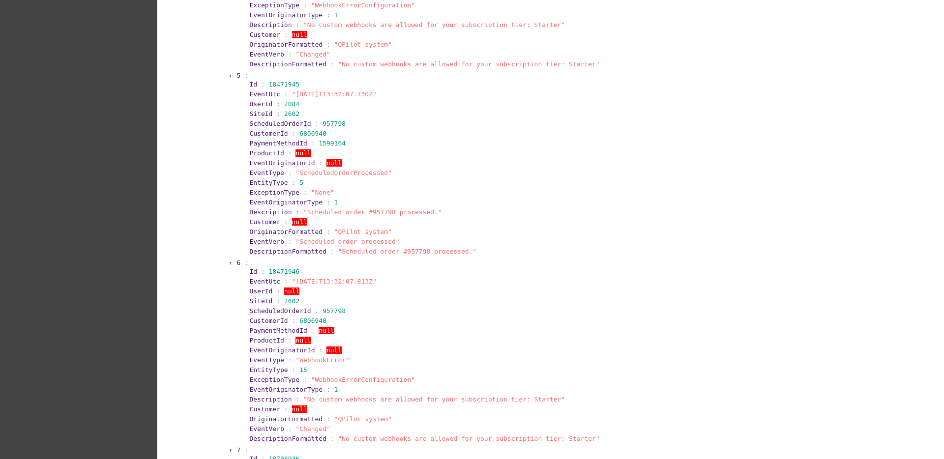
click at [347, 141] on section "PaymentMethodId : 1599164" at bounding box center [562, 143] width 627 height 7
drag, startPoint x: 344, startPoint y: 143, endPoint x: 236, endPoint y: 146, distance: 108.2
click at [236, 146] on section "5 : Id : 18471945 EventUtc : "[DATE]T13:32:07.730Z" UserId : 2084 SiteId : 2602…" at bounding box center [557, 164] width 643 height 187
copy section "PaymentMethodId : 1599164"
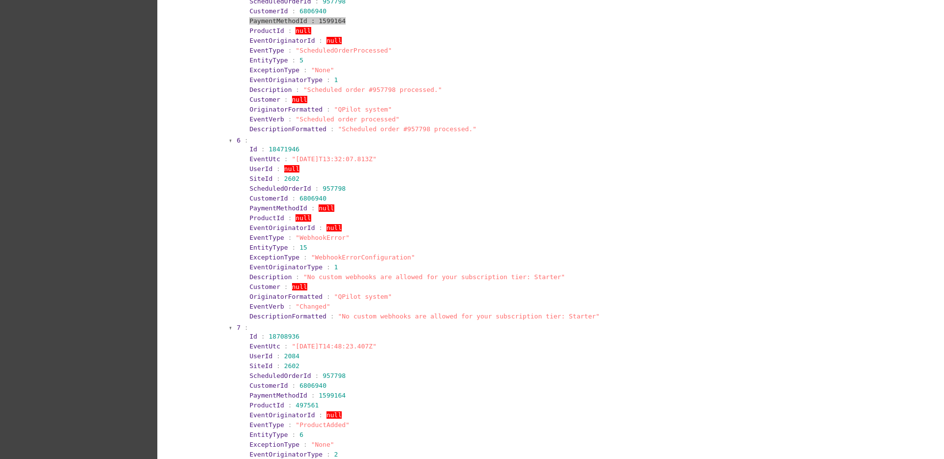
scroll to position [1844, 0]
click at [237, 138] on span "6" at bounding box center [239, 139] width 4 height 7
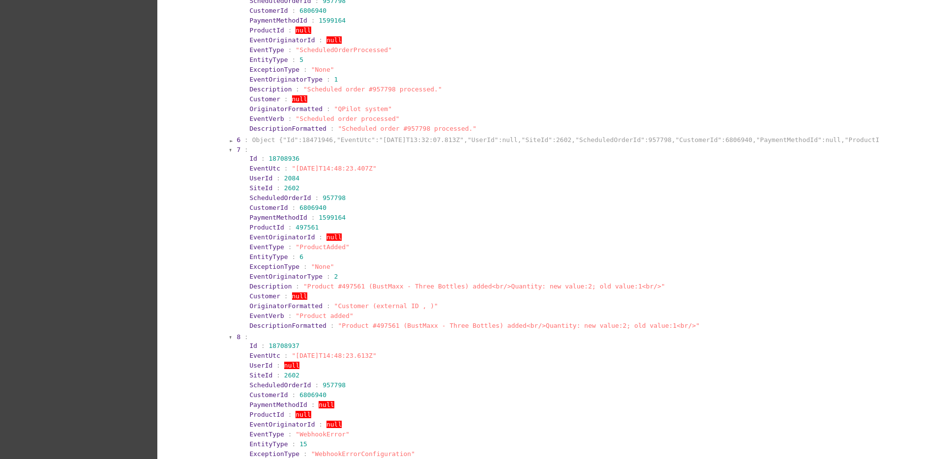
click at [237, 151] on span "7" at bounding box center [239, 149] width 4 height 7
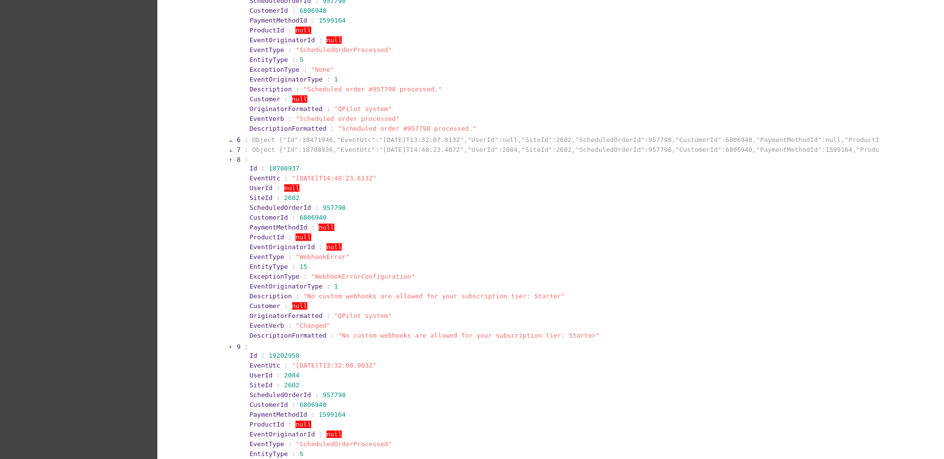
click at [237, 157] on section "8 :" at bounding box center [557, 159] width 641 height 7
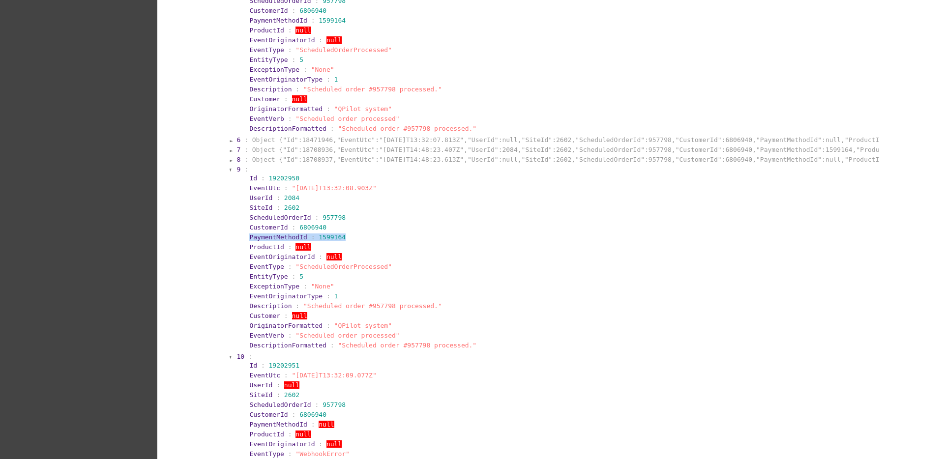
copy section "PaymentMethodId : 1599164"
drag, startPoint x: 242, startPoint y: 237, endPoint x: 350, endPoint y: 238, distance: 107.2
click at [350, 238] on section "Id : 19202950 EventUtc : "[DATE]T13:32:08.903Z" UserId : 2084 SiteId : 2602 Sch…" at bounding box center [559, 262] width 635 height 178
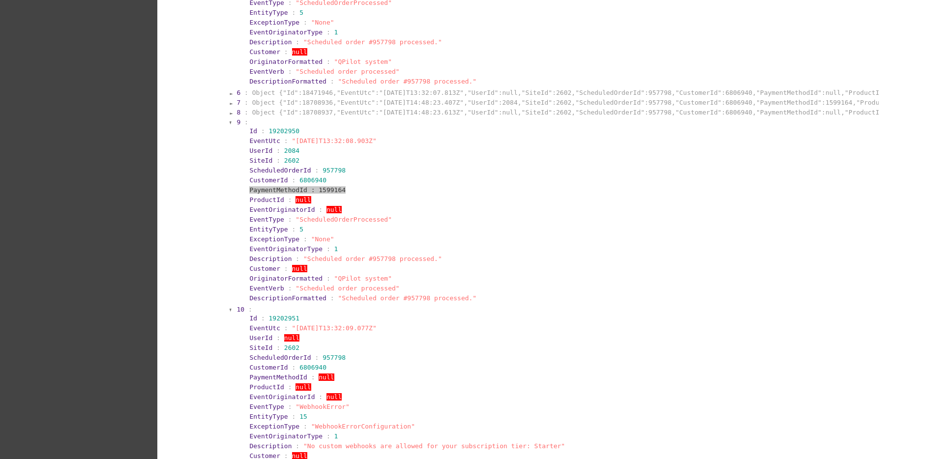
scroll to position [1967, 0]
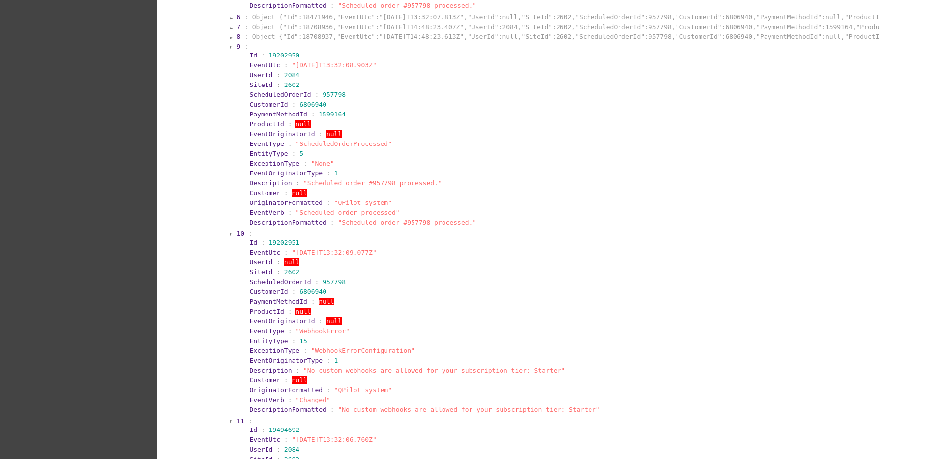
click at [237, 231] on span "10" at bounding box center [241, 233] width 8 height 7
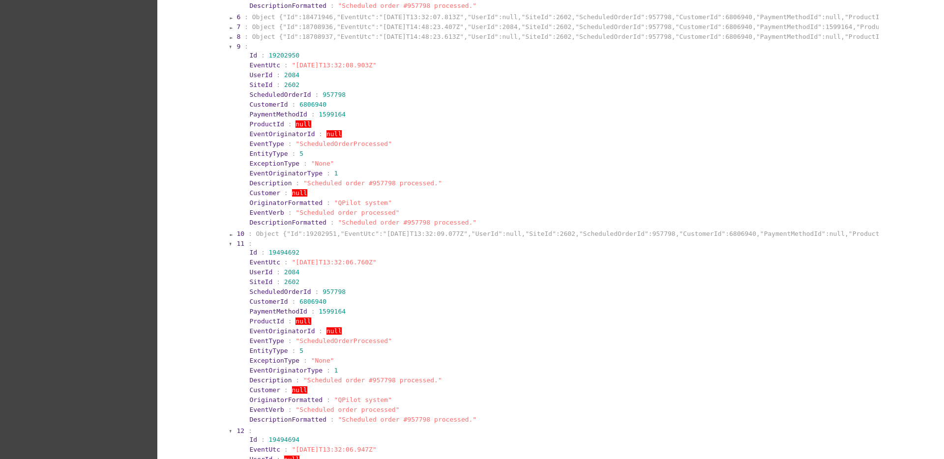
drag, startPoint x: 234, startPoint y: 258, endPoint x: 386, endPoint y: 259, distance: 152.5
click at [386, 259] on section "11 : Id : 19494692 EventUtc : "[DATE]T13:32:06.760Z" UserId : 2084 SiteId : 260…" at bounding box center [557, 332] width 643 height 187
copy section "EventUtc : "[DATE]T13:32:06.760Z""
drag, startPoint x: 243, startPoint y: 315, endPoint x: 344, endPoint y: 314, distance: 100.8
click at [344, 314] on section "11 : Id : 19494692 EventUtc : "[DATE]T13:32:06.760Z" UserId : 2084 SiteId : 260…" at bounding box center [557, 332] width 643 height 187
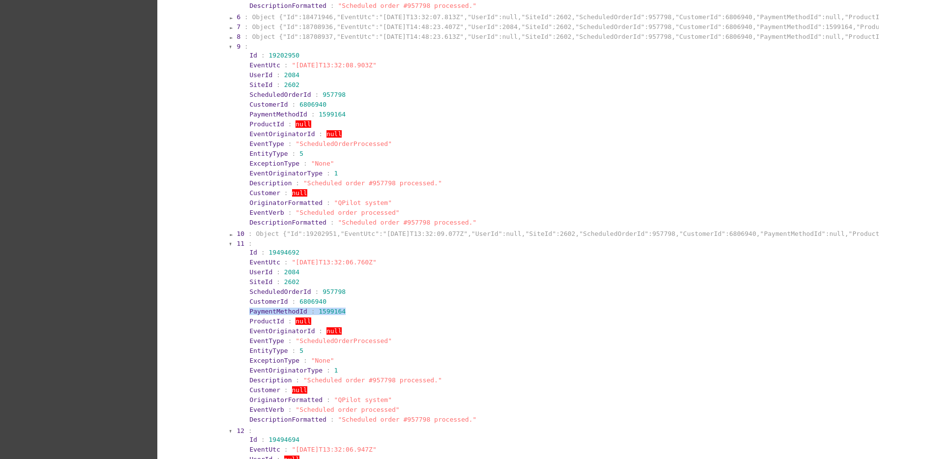
copy section "PaymentMethodId : 1599164"
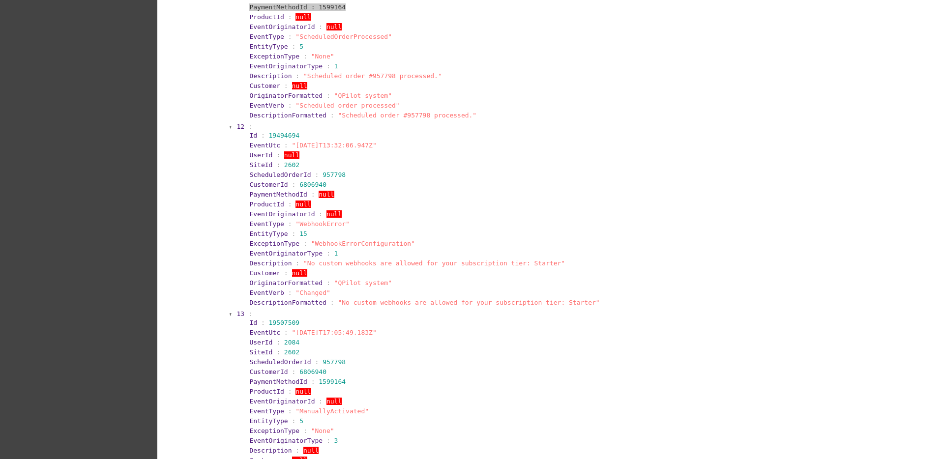
scroll to position [2275, 0]
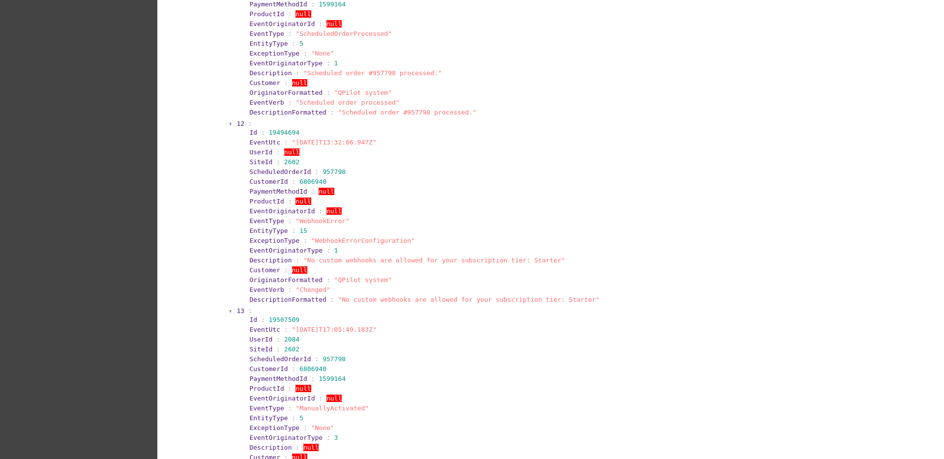
click at [238, 124] on span "12" at bounding box center [241, 123] width 8 height 7
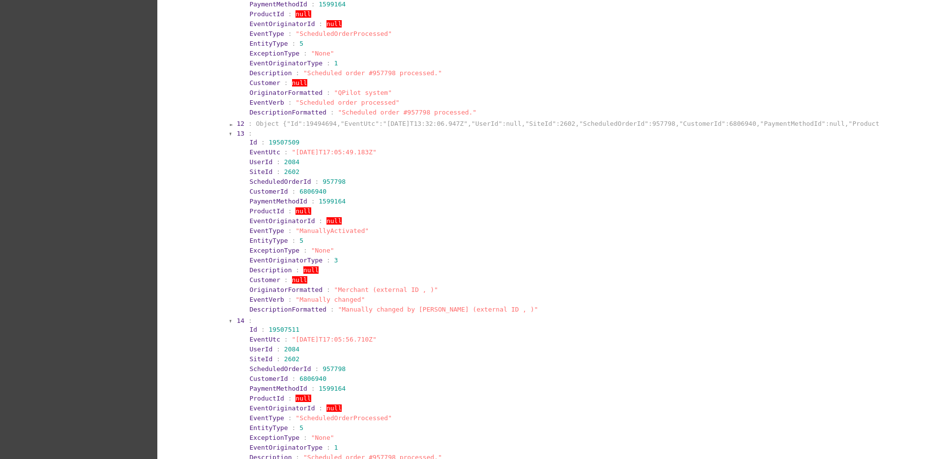
drag, startPoint x: 241, startPoint y: 150, endPoint x: 404, endPoint y: 154, distance: 163.4
click at [404, 154] on section "Id : 19507509 EventUtc : "[DATE]T17:05:49.183Z" UserId : 2084 SiteId : 2602 Sch…" at bounding box center [559, 226] width 635 height 178
copy section "EventUtc : "[DATE]T17:05:49.183Z""
drag, startPoint x: 231, startPoint y: 203, endPoint x: 339, endPoint y: 203, distance: 108.7
click at [339, 203] on section "13 : Id : 19507509 EventUtc : "[DATE]T17:05:49.183Z" UserId : 2084 SiteId : 260…" at bounding box center [557, 222] width 643 height 187
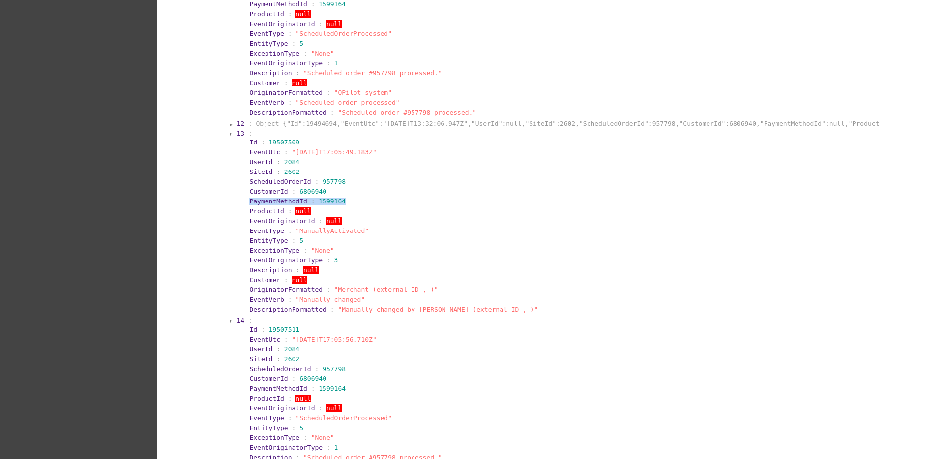
copy section "PaymentMethodId : 1599164"
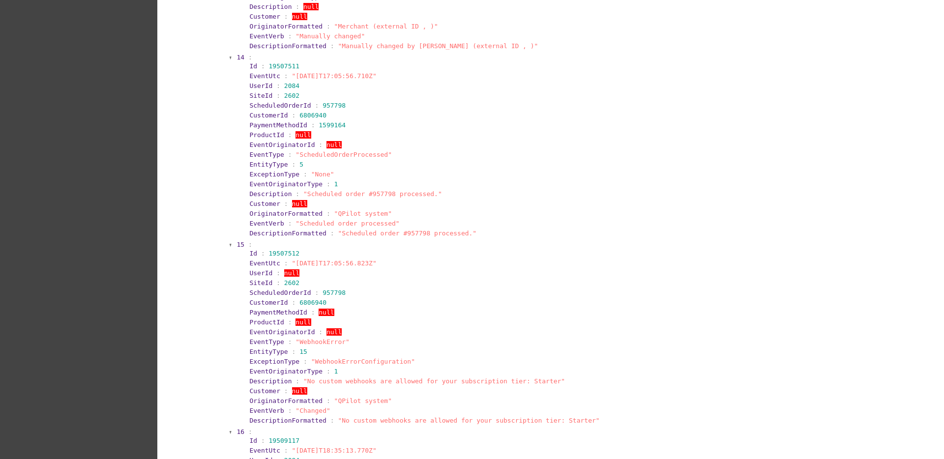
scroll to position [2520, 0]
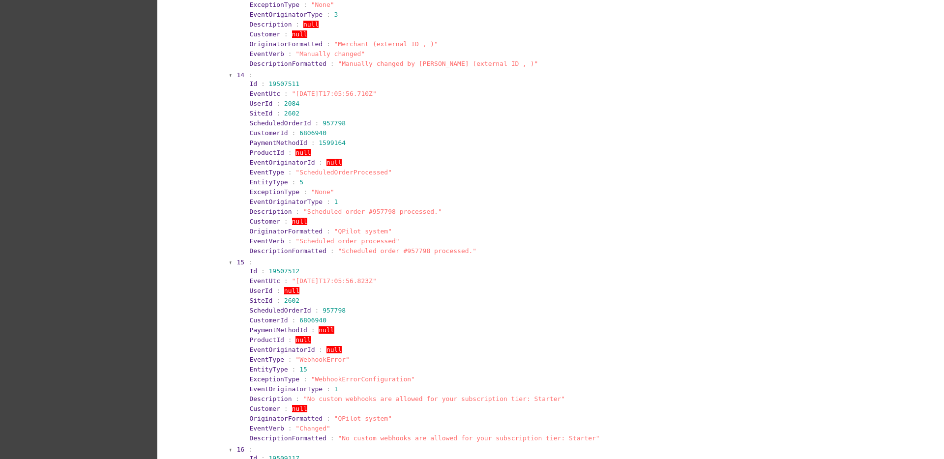
click at [237, 261] on span "15" at bounding box center [241, 262] width 8 height 7
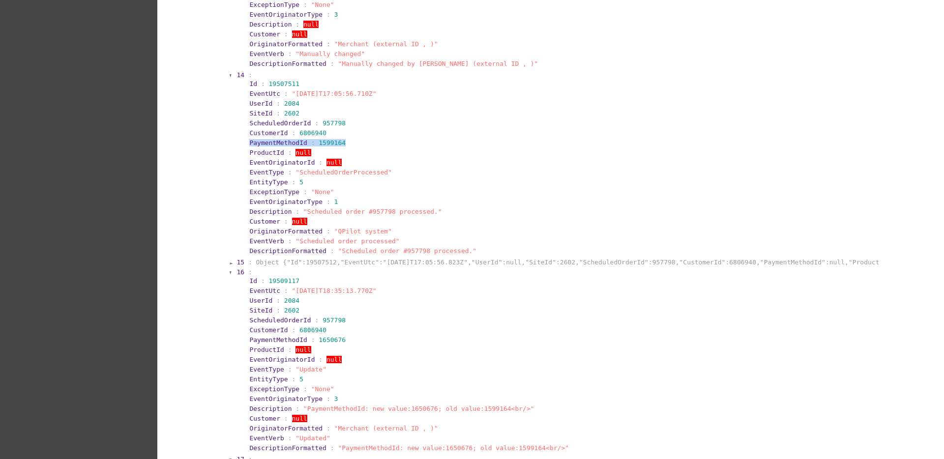
drag, startPoint x: 241, startPoint y: 141, endPoint x: 344, endPoint y: 145, distance: 103.4
click at [344, 145] on section "Id : 19507511 EventUtc : "[DATE]T17:05:56.710Z" UserId : 2084 SiteId : 2602 Sch…" at bounding box center [559, 168] width 635 height 178
copy section "PaymentMethodId : 1599164"
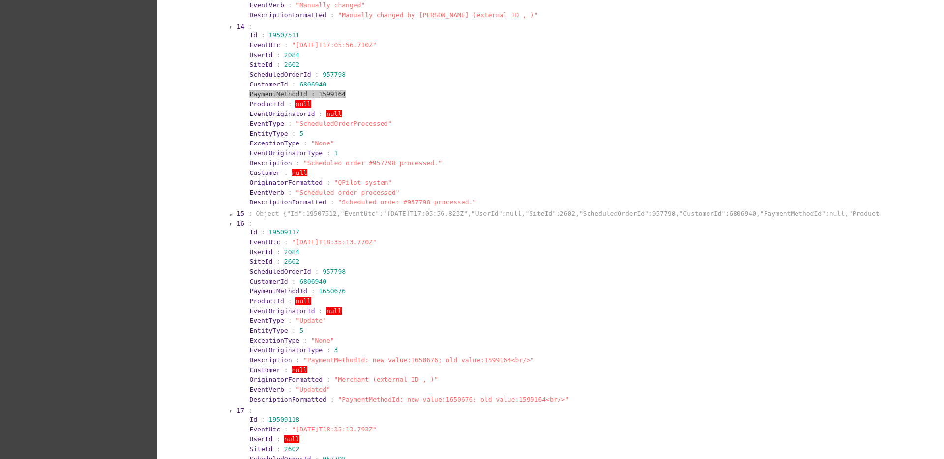
scroll to position [2643, 0]
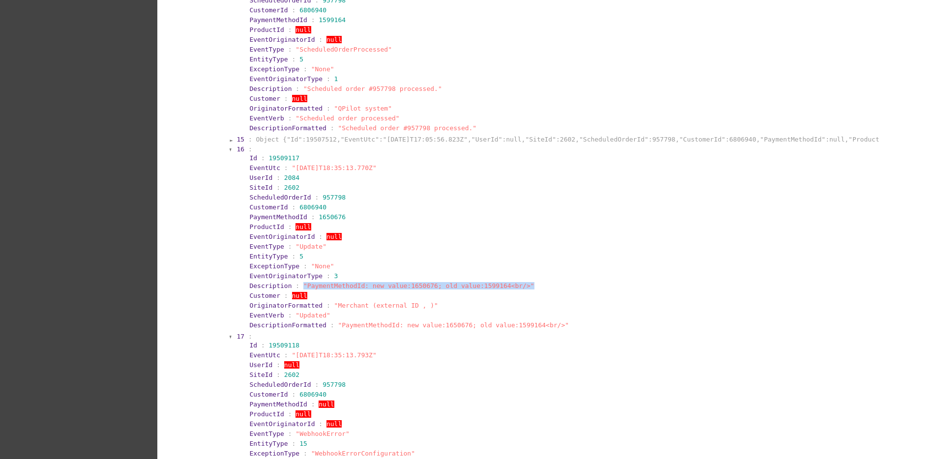
drag, startPoint x: 294, startPoint y: 286, endPoint x: 537, endPoint y: 283, distance: 243.5
click at [537, 283] on section "Description : "PaymentMethodId: new value:1650676; old value:1599164<br/>"" at bounding box center [562, 285] width 627 height 7
copy span ""PaymentMethodId: new value:1650676; old value:1599164<br/>""
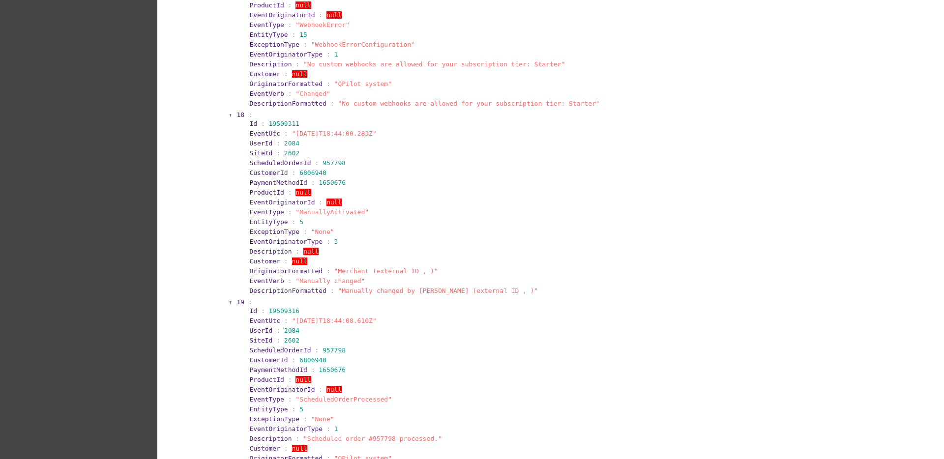
scroll to position [3074, 0]
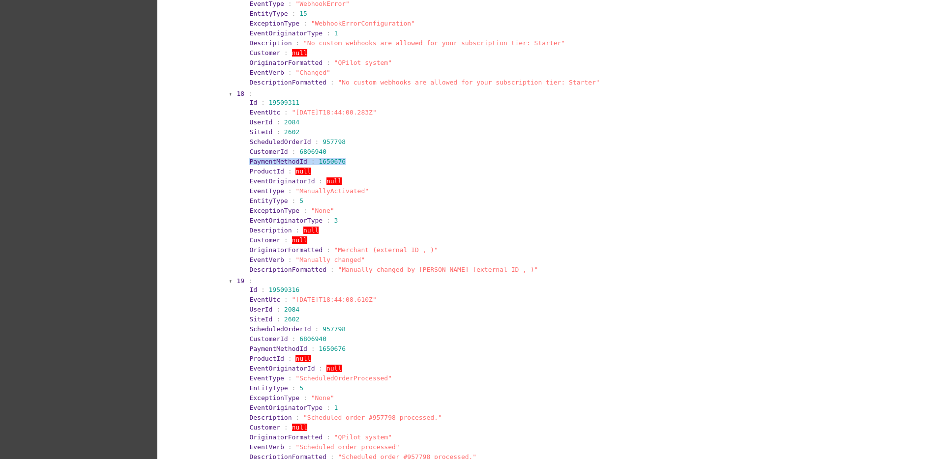
drag, startPoint x: 238, startPoint y: 163, endPoint x: 335, endPoint y: 158, distance: 98.0
click at [335, 158] on section "Id : 19509311 EventUtc : "[DATE]T18:44:00.283Z" UserId : 2084 SiteId : 2602 Sch…" at bounding box center [559, 186] width 635 height 178
copy section "PaymentMethodId : 1650676"
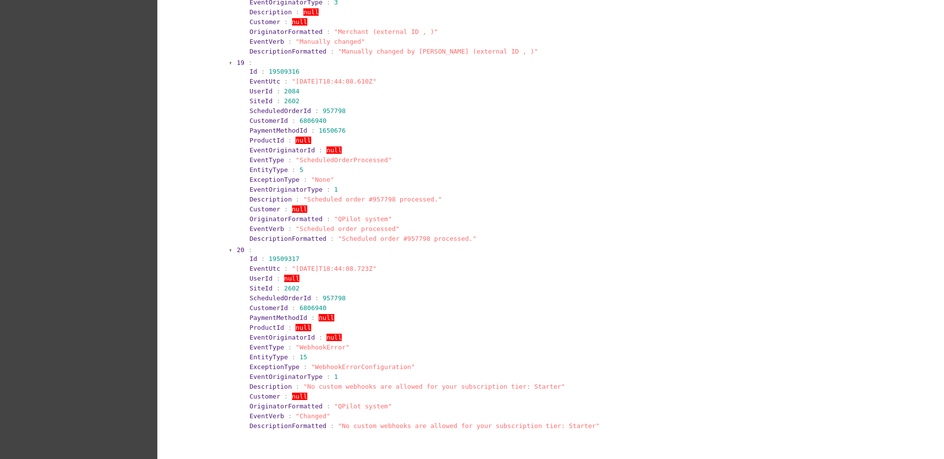
scroll to position [3320, 0]
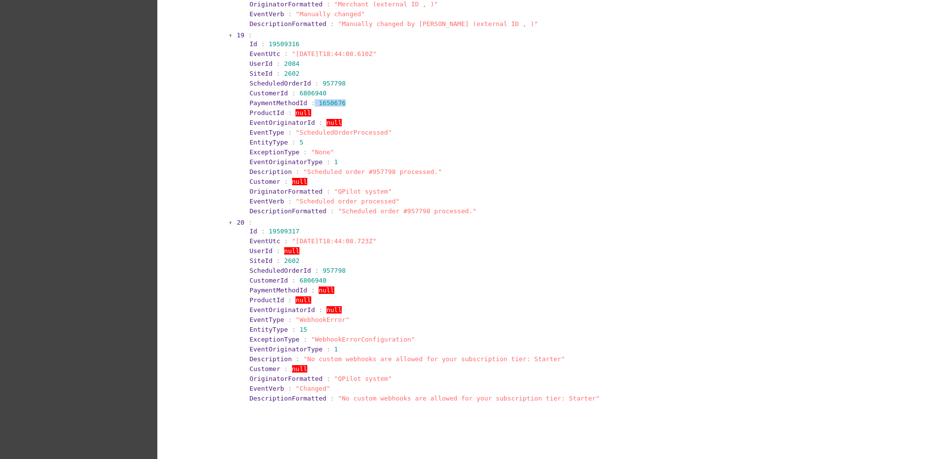
drag, startPoint x: 305, startPoint y: 103, endPoint x: 342, endPoint y: 104, distance: 37.4
click at [342, 104] on section "PaymentMethodId : 1650676" at bounding box center [562, 102] width 627 height 7
drag, startPoint x: 237, startPoint y: 102, endPoint x: 357, endPoint y: 104, distance: 119.5
click at [357, 104] on section "Id : 19509316 EventUtc : "[DATE]T18:44:08.610Z" UserId : 2084 SiteId : 2602 Sch…" at bounding box center [559, 128] width 635 height 178
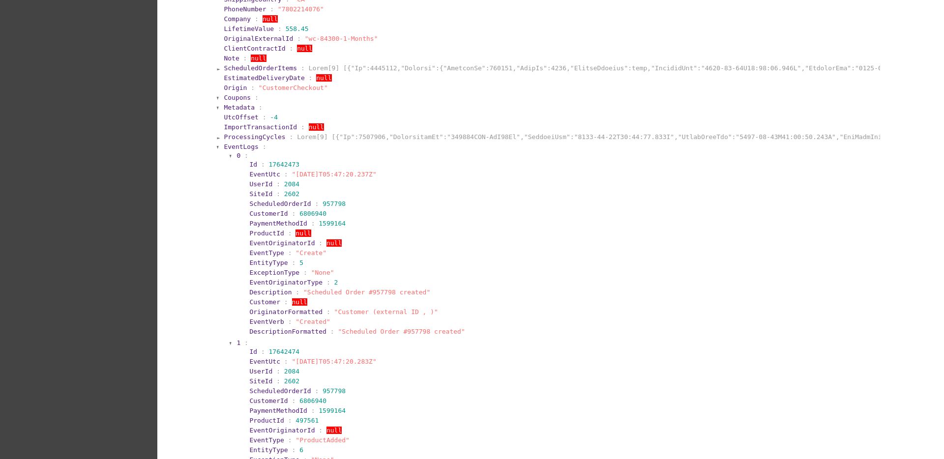
scroll to position [615, 0]
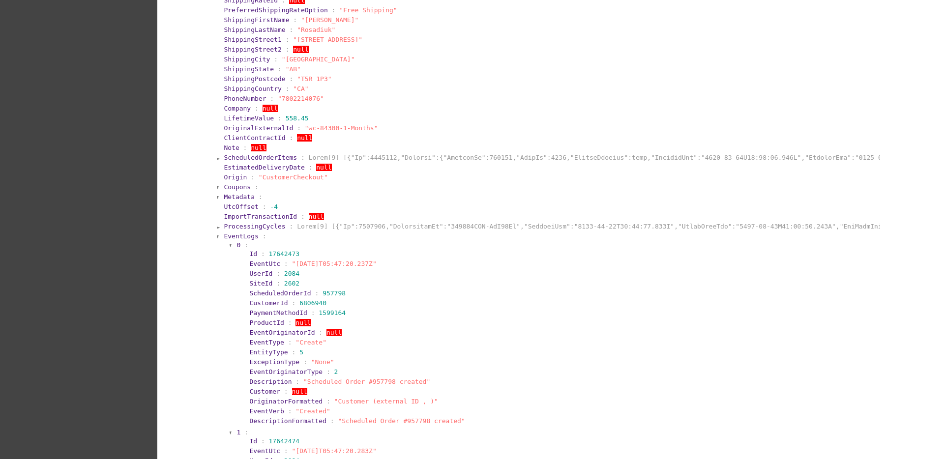
click at [234, 235] on span "EventLogs" at bounding box center [241, 236] width 34 height 7
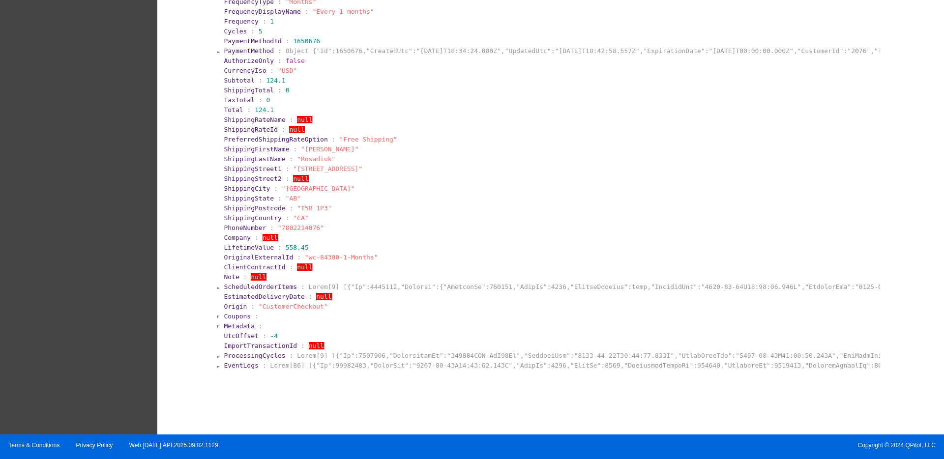
scroll to position [485, 0]
click at [240, 354] on span "ProcessingCycles" at bounding box center [254, 355] width 61 height 7
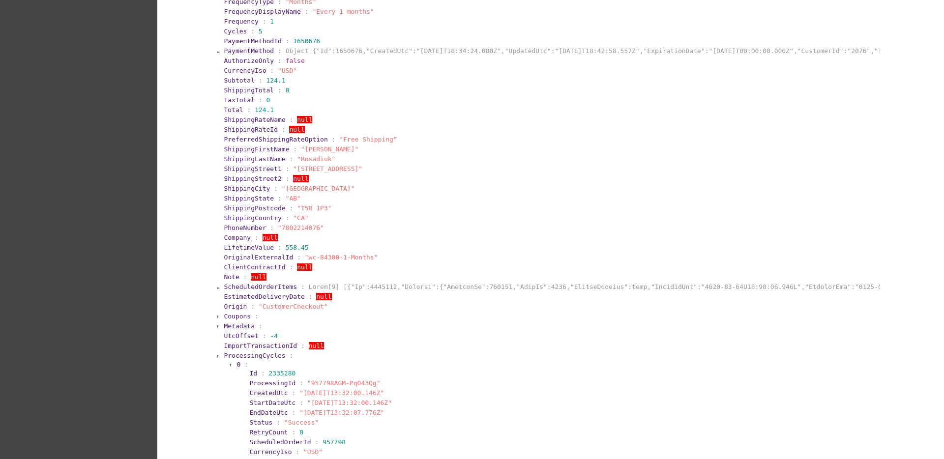
scroll to position [615, 0]
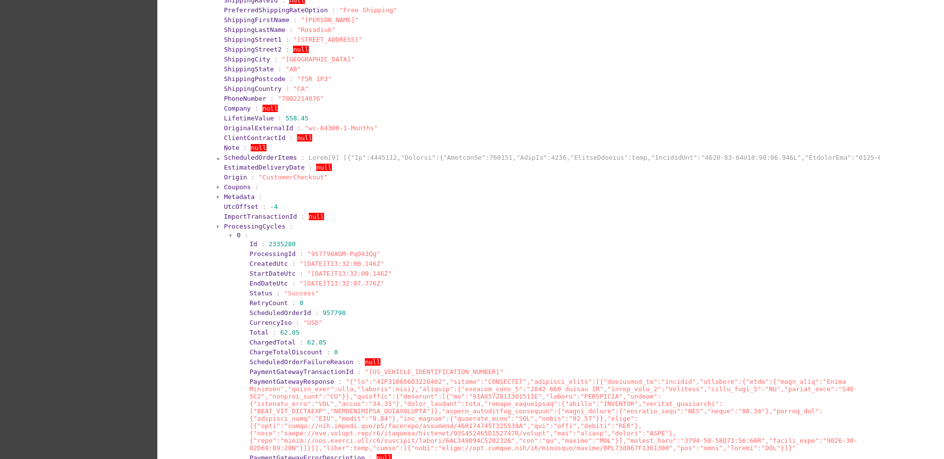
click at [230, 236] on div at bounding box center [231, 236] width 3 height 6
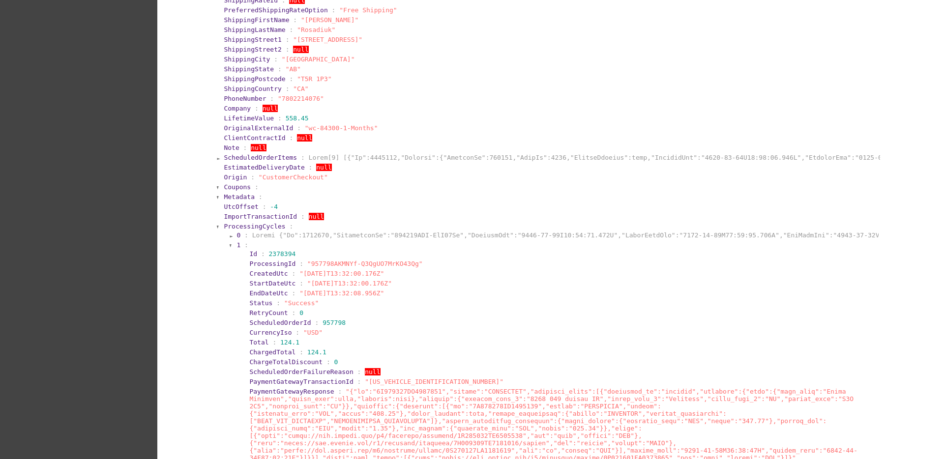
click at [230, 245] on div at bounding box center [231, 246] width 3 height 6
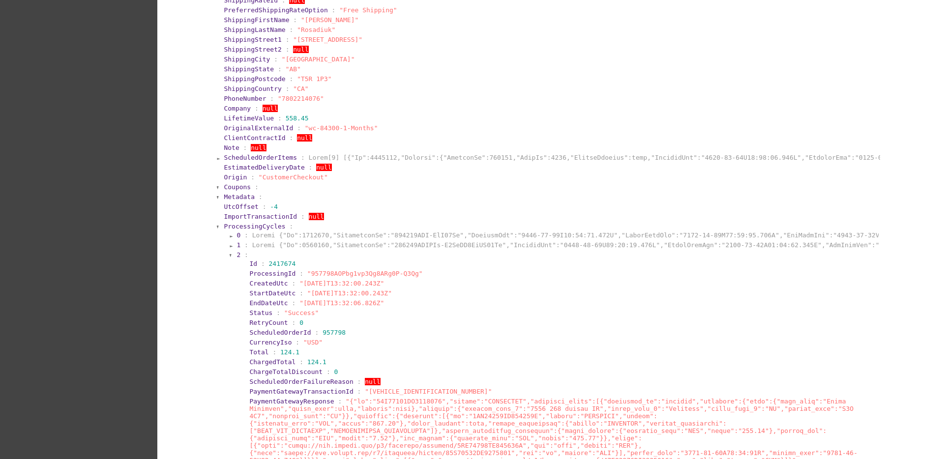
click at [230, 256] on div at bounding box center [231, 256] width 3 height 6
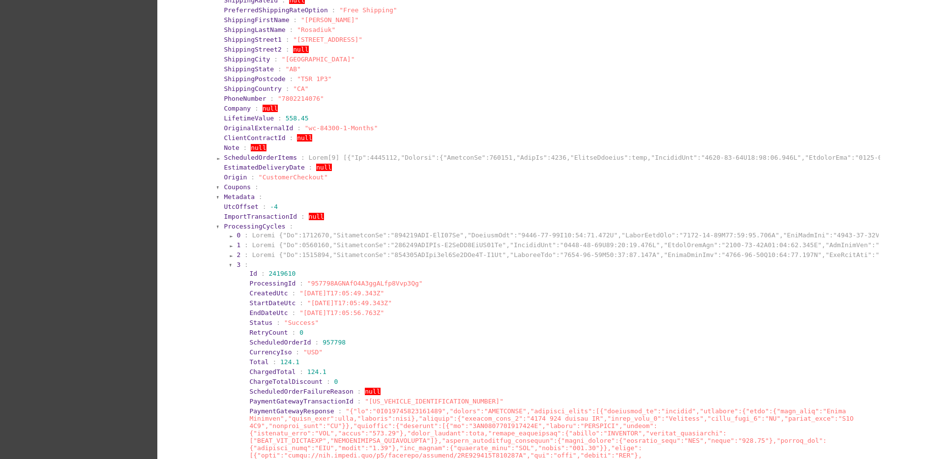
click at [230, 267] on div at bounding box center [231, 266] width 3 height 6
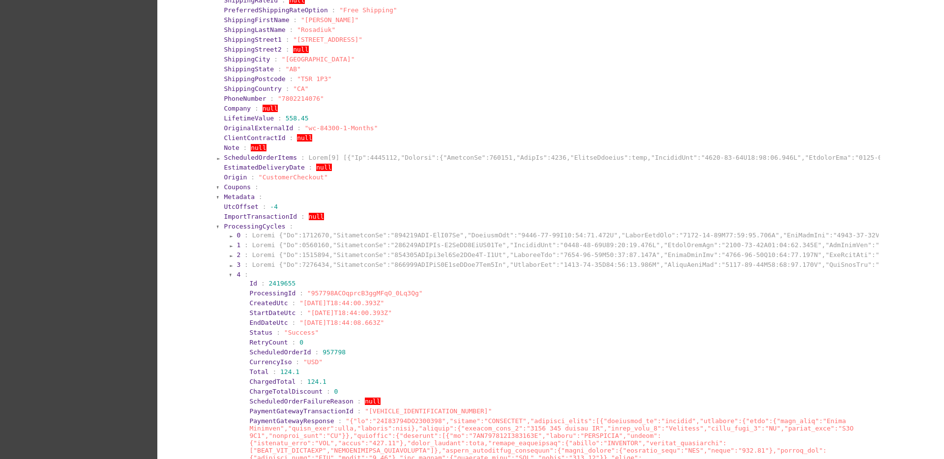
click at [230, 276] on div at bounding box center [231, 275] width 3 height 6
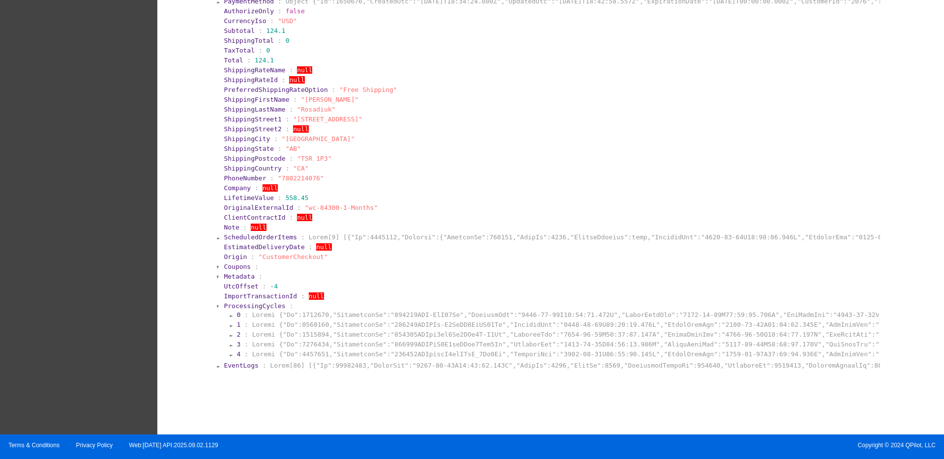
scroll to position [535, 0]
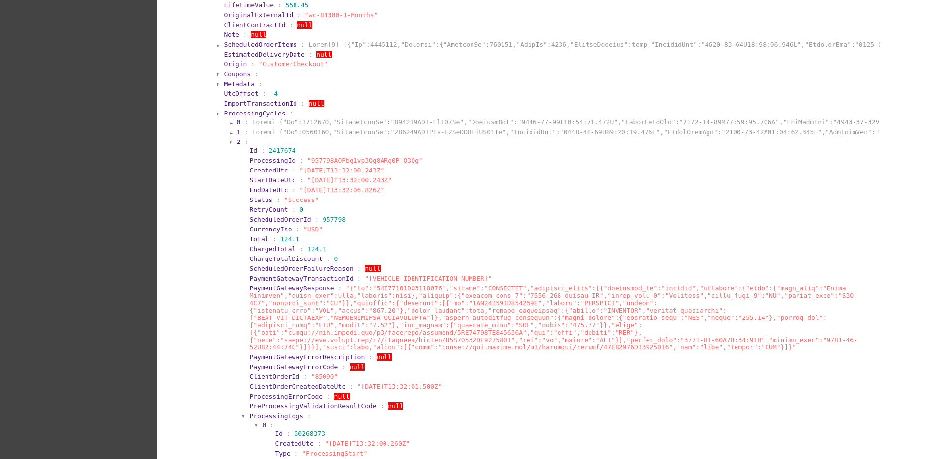
scroll to position [738, 0]
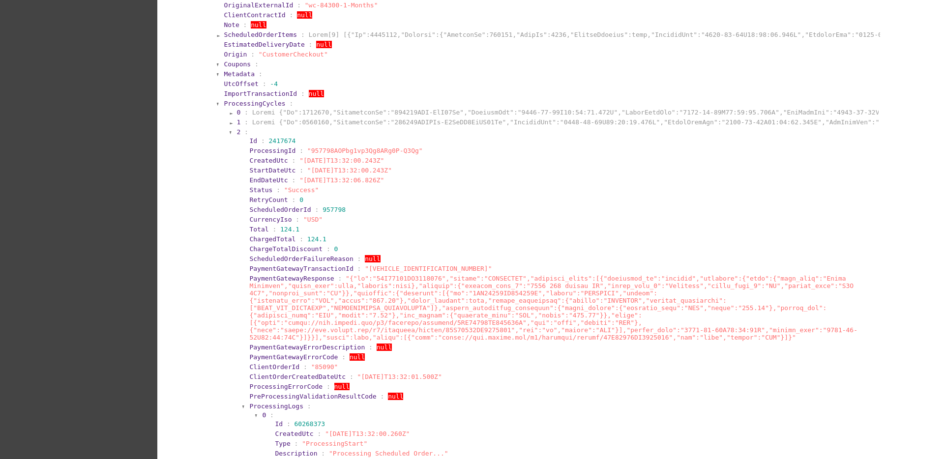
drag, startPoint x: 239, startPoint y: 159, endPoint x: 388, endPoint y: 165, distance: 148.7
click at [397, 186] on section "Status : "Success"" at bounding box center [562, 189] width 627 height 7
drag, startPoint x: 241, startPoint y: 158, endPoint x: 320, endPoint y: 190, distance: 85.4
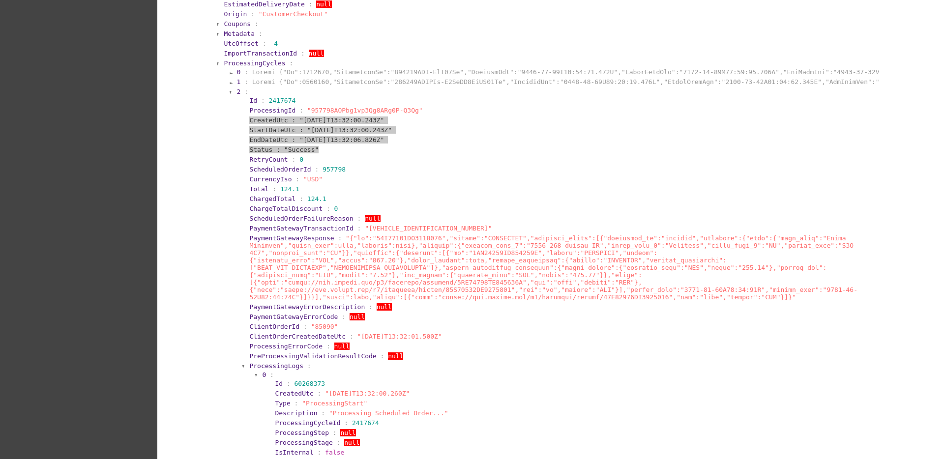
scroll to position [799, 0]
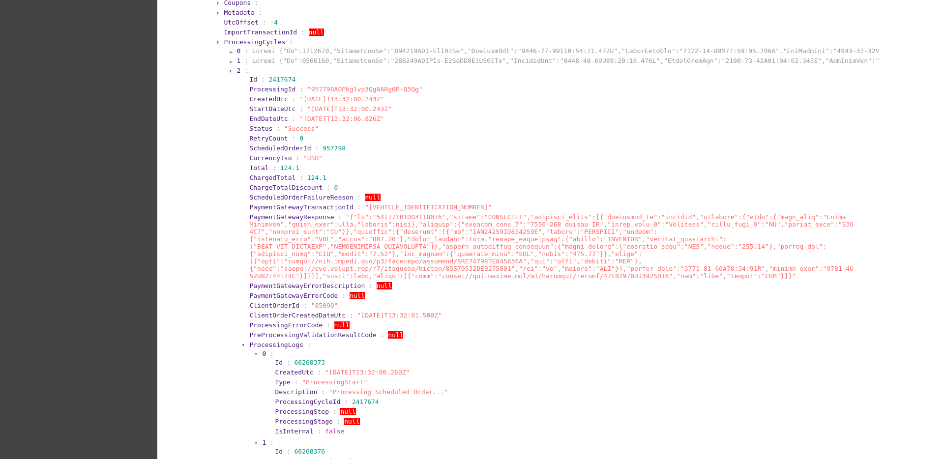
click at [566, 235] on span at bounding box center [553, 246] width 608 height 66
click at [443, 222] on span at bounding box center [553, 246] width 608 height 66
click at [289, 218] on span "PaymentGatewayResponse" at bounding box center [291, 216] width 85 height 7
click at [455, 248] on span at bounding box center [553, 246] width 608 height 66
click at [613, 280] on section "PaymentGatewayResponse :" at bounding box center [562, 246] width 629 height 68
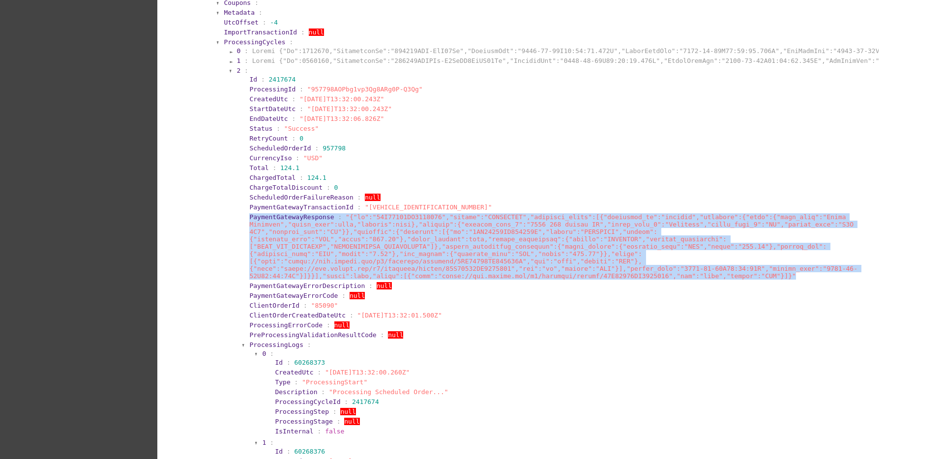
drag, startPoint x: 241, startPoint y: 217, endPoint x: 789, endPoint y: 281, distance: 551.1
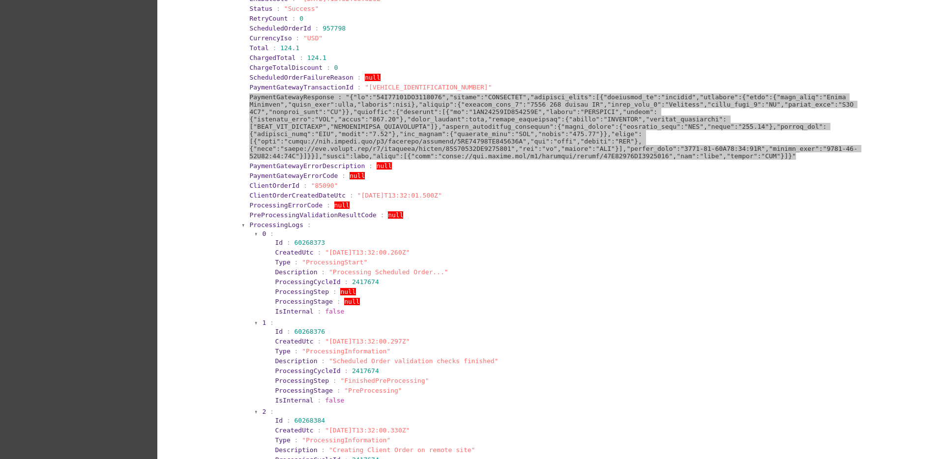
scroll to position [922, 0]
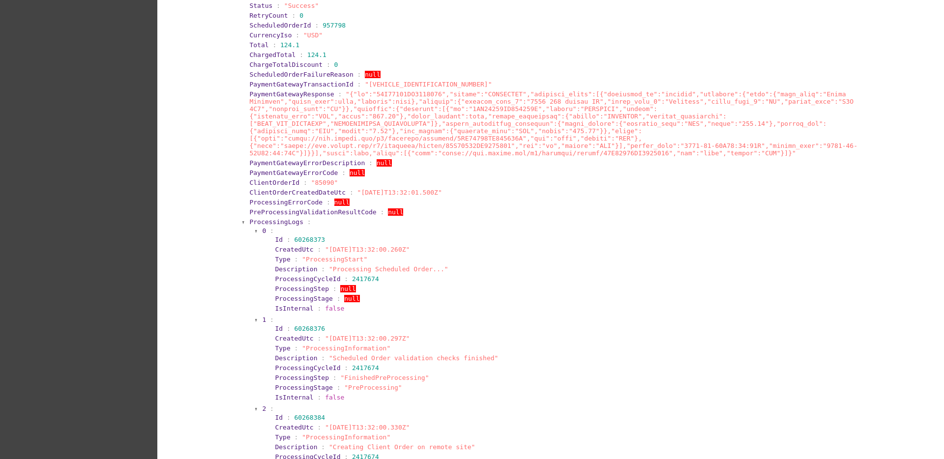
click at [270, 222] on span "ProcessingLogs" at bounding box center [276, 221] width 54 height 7
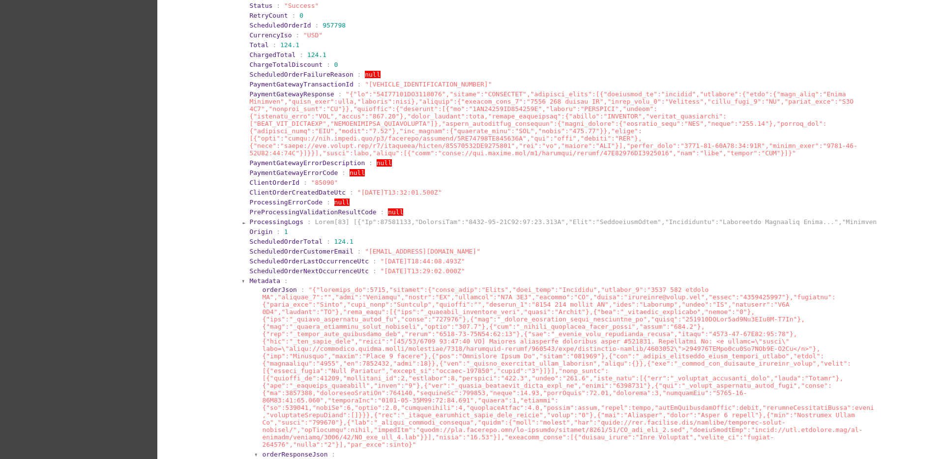
click at [270, 222] on span "ProcessingLogs" at bounding box center [276, 221] width 54 height 7
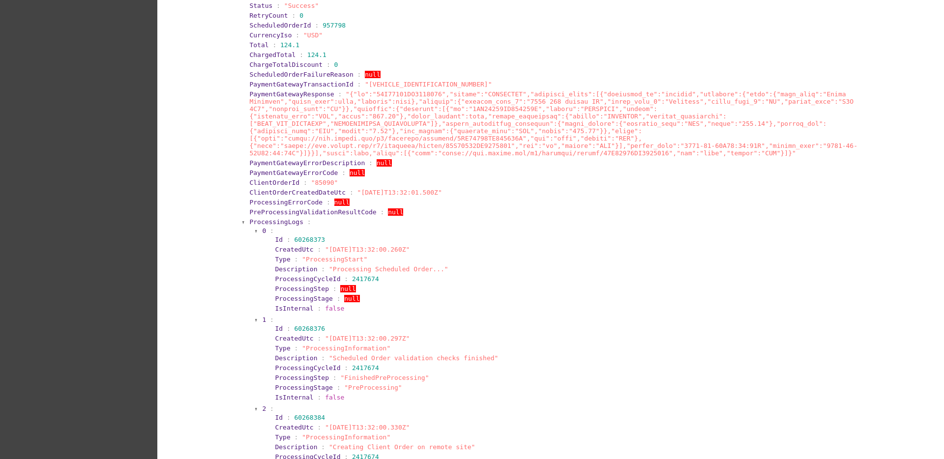
click at [265, 224] on span "ProcessingLogs" at bounding box center [276, 221] width 54 height 7
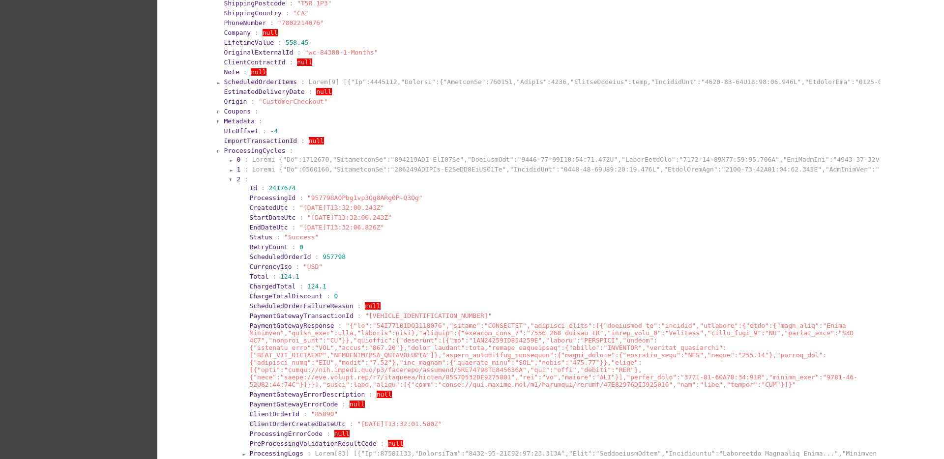
scroll to position [685, 0]
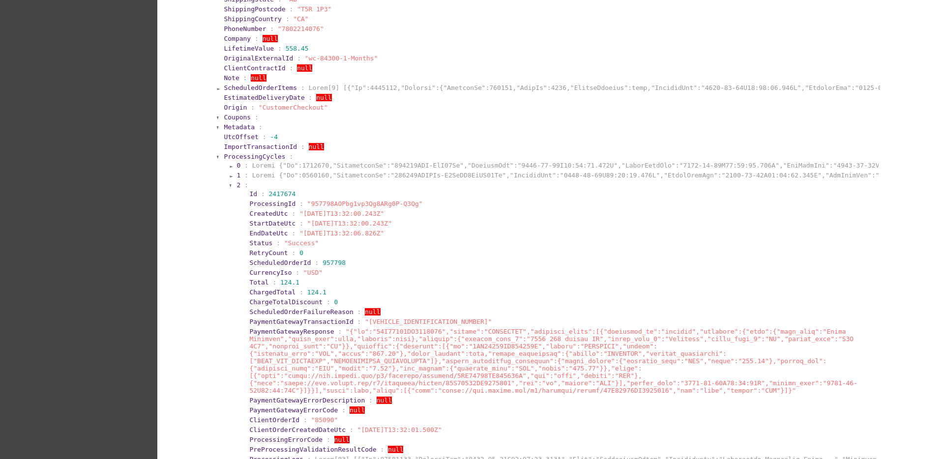
click at [237, 186] on span "2" at bounding box center [239, 184] width 4 height 7
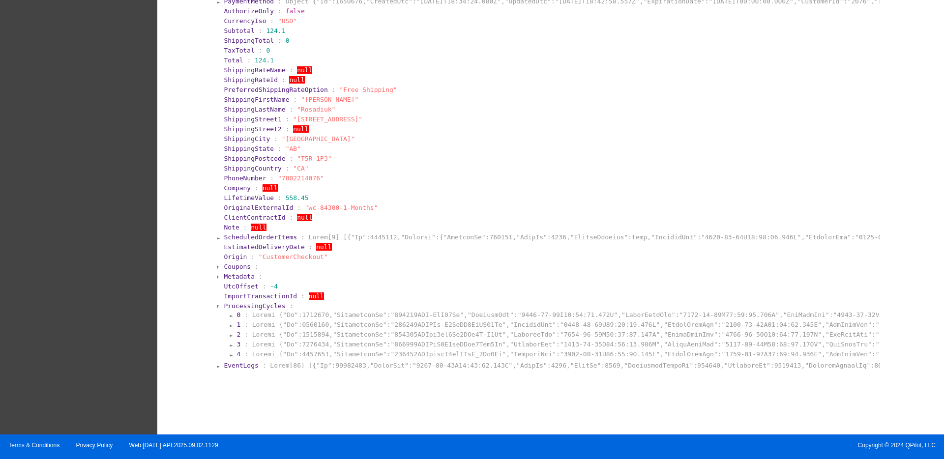
click at [237, 346] on section "3 :" at bounding box center [557, 344] width 641 height 7
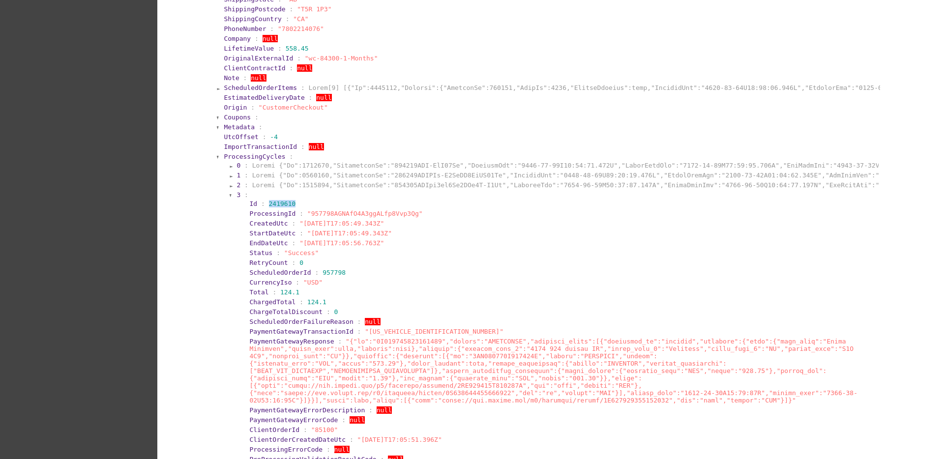
drag, startPoint x: 261, startPoint y: 205, endPoint x: 287, endPoint y: 205, distance: 26.6
click at [287, 205] on section "Id : 2419610" at bounding box center [562, 203] width 627 height 7
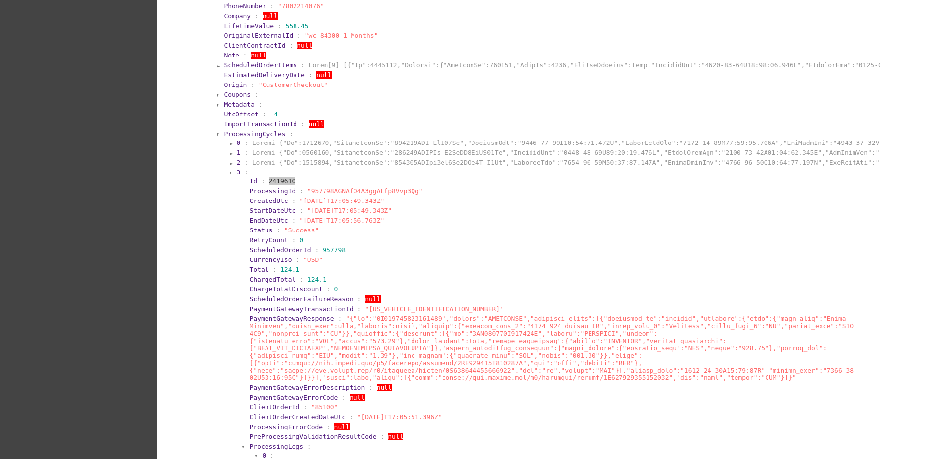
scroll to position [746, 0]
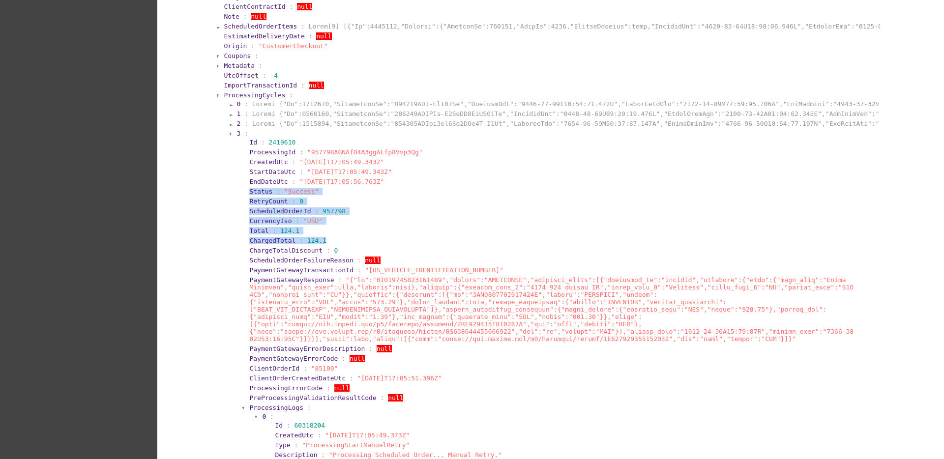
drag, startPoint x: 240, startPoint y: 189, endPoint x: 326, endPoint y: 240, distance: 100.5
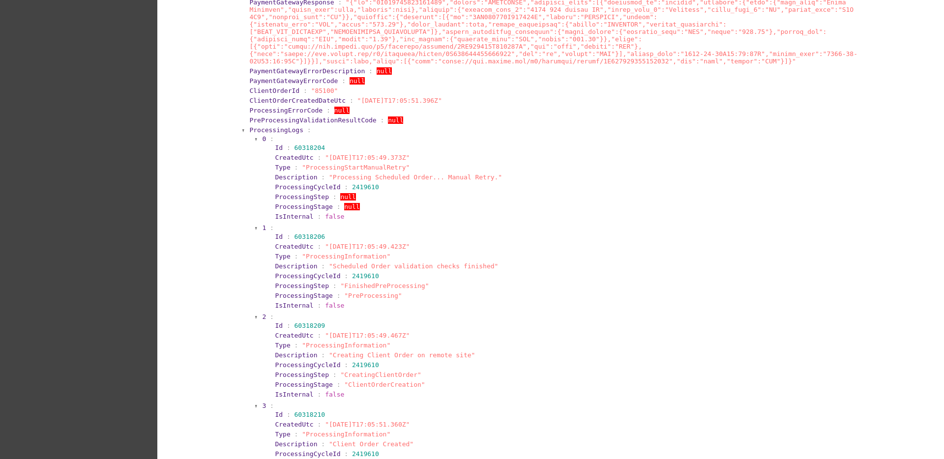
scroll to position [1053, 0]
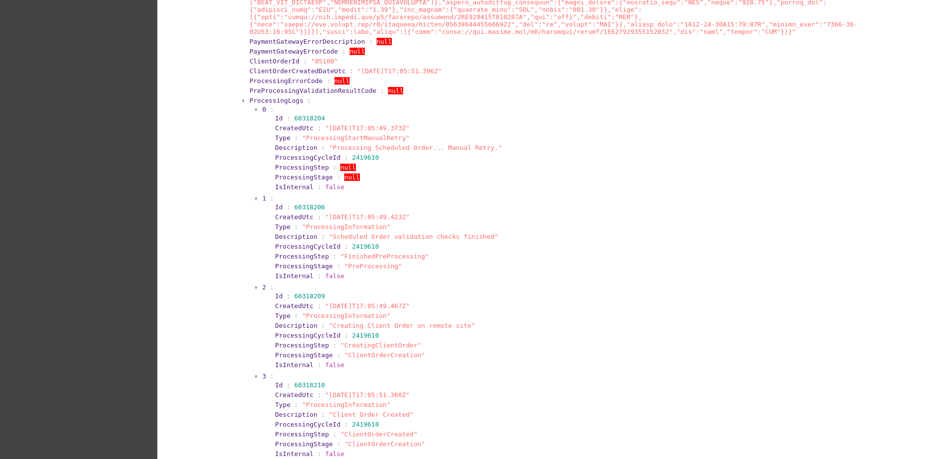
click at [268, 102] on span "ProcessingLogs" at bounding box center [276, 100] width 54 height 7
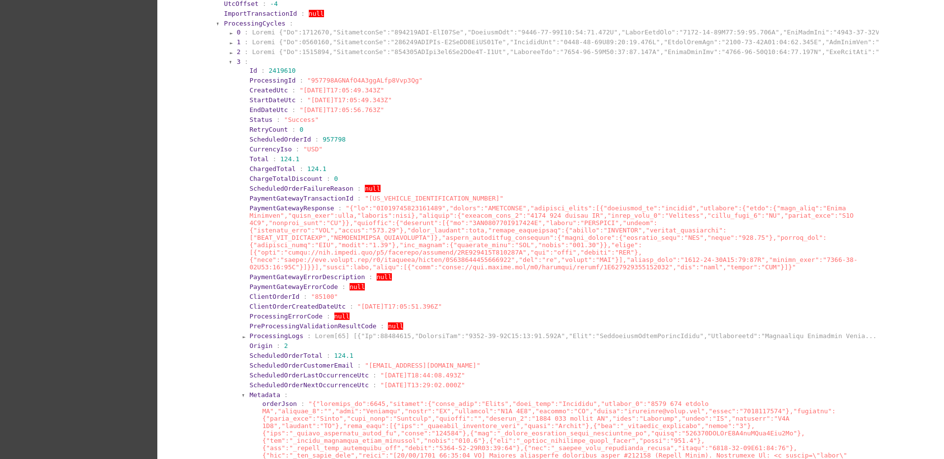
scroll to position [808, 0]
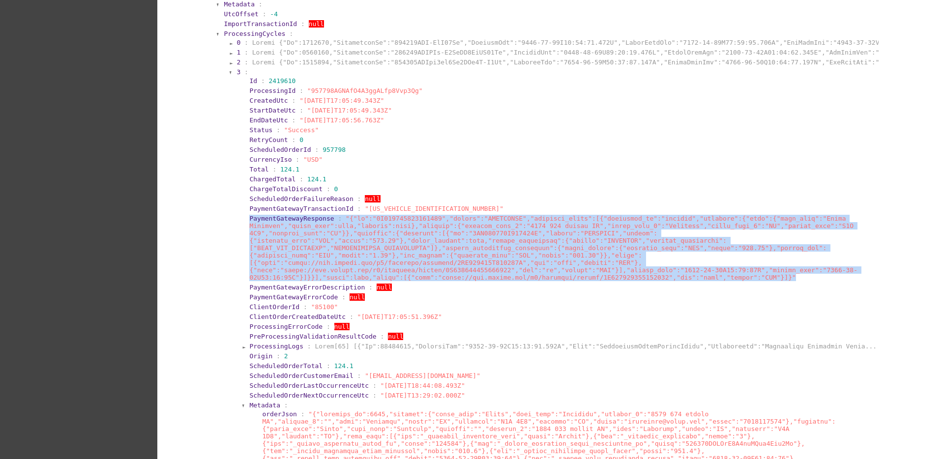
drag, startPoint x: 236, startPoint y: 218, endPoint x: 793, endPoint y: 275, distance: 560.2
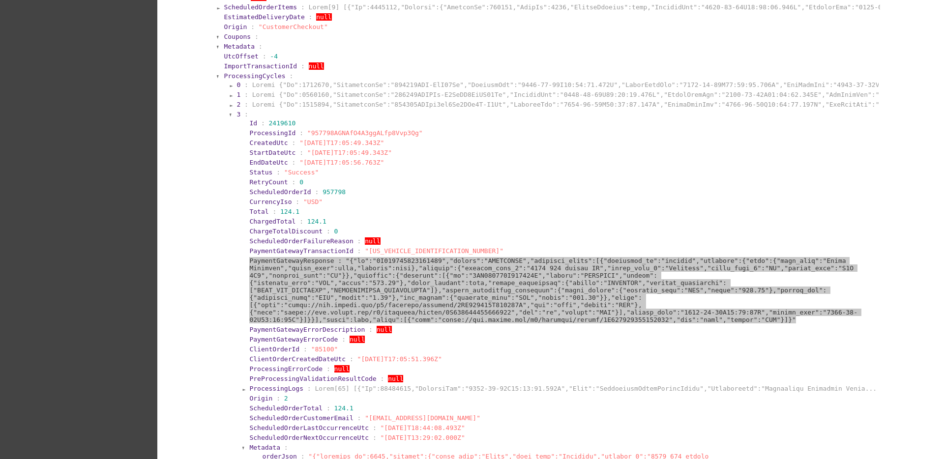
scroll to position [746, 0]
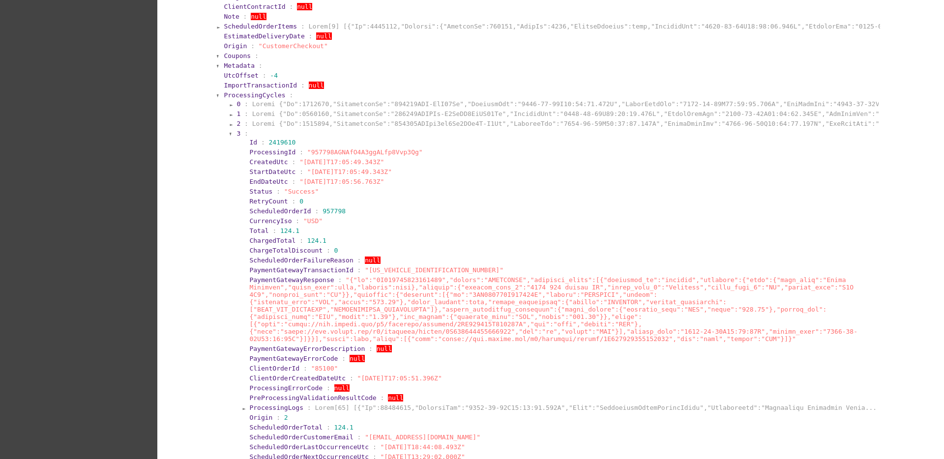
click at [237, 133] on section "3 :" at bounding box center [557, 133] width 641 height 7
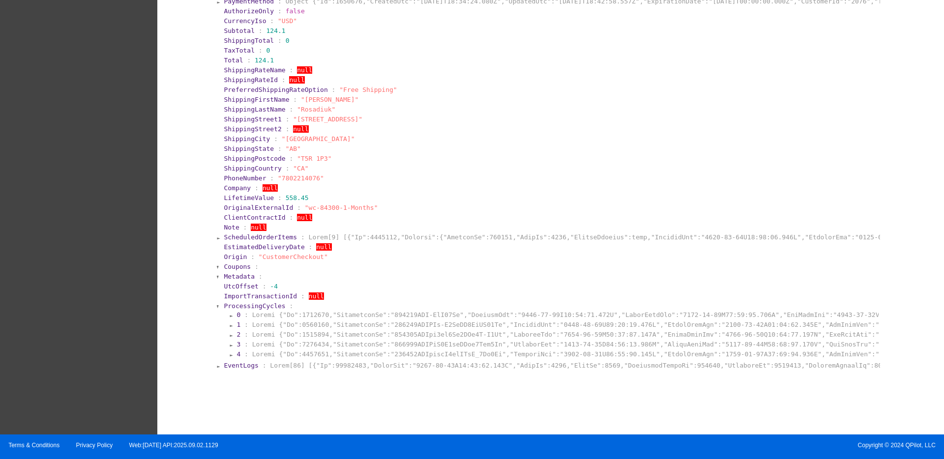
scroll to position [535, 0]
click at [237, 355] on section "4 :" at bounding box center [557, 354] width 641 height 7
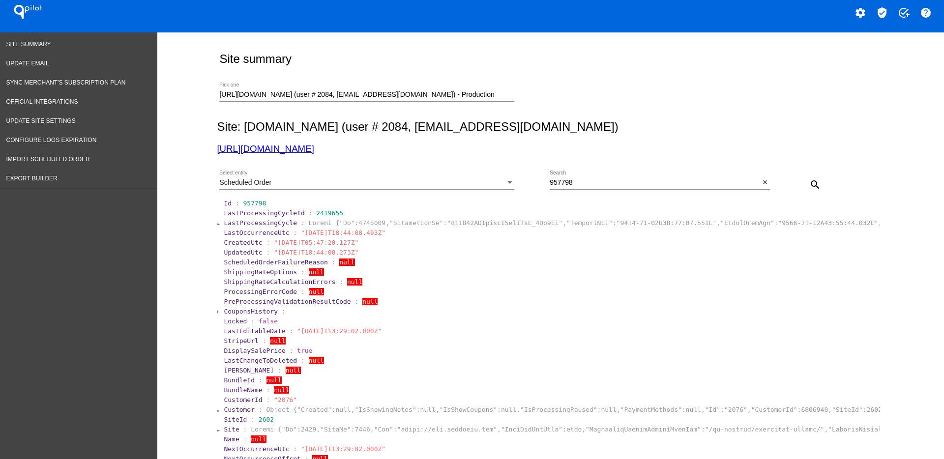
scroll to position [0, 0]
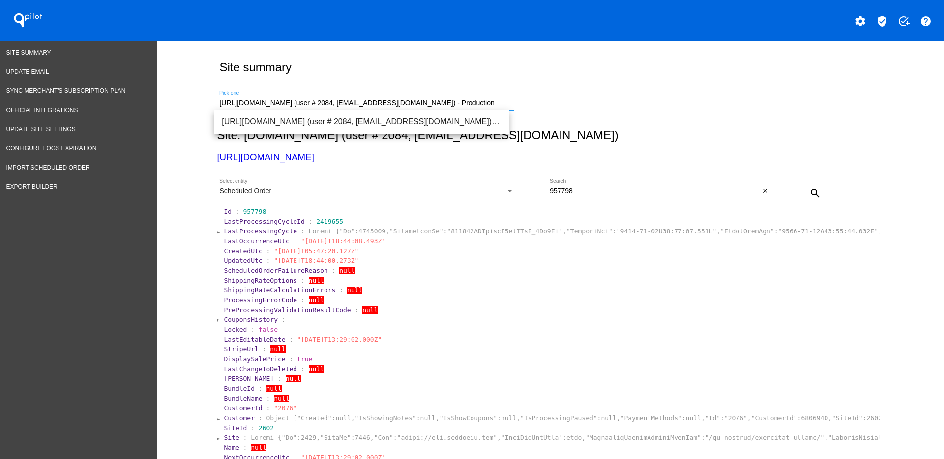
drag, startPoint x: 475, startPoint y: 97, endPoint x: 288, endPoint y: 92, distance: 186.5
click at [288, 92] on div "[URL][DOMAIN_NAME] (user # 2084, [EMAIL_ADDRESS][DOMAIN_NAME]) - Production Pic…" at bounding box center [366, 100] width 295 height 19
click at [464, 99] on input "[URL][DOMAIN_NAME] (user # 2084, [EMAIL_ADDRESS][DOMAIN_NAME]) - Production" at bounding box center [366, 103] width 295 height 8
drag, startPoint x: 471, startPoint y: 104, endPoint x: 180, endPoint y: 95, distance: 291.3
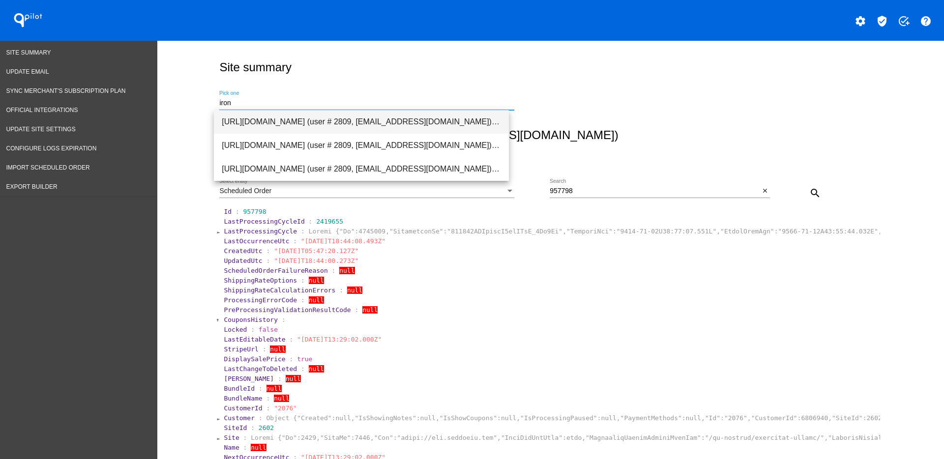
click at [305, 125] on span "[URL][DOMAIN_NAME] (user # 2809, [EMAIL_ADDRESS][DOMAIN_NAME]) - Production" at bounding box center [361, 122] width 279 height 24
type input "[URL][DOMAIN_NAME] (user # 2809, [EMAIL_ADDRESS][DOMAIN_NAME]) - Production"
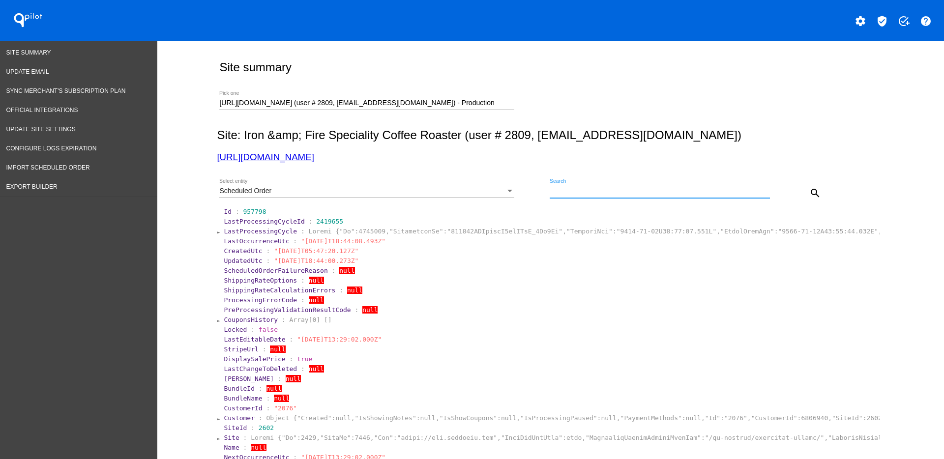
paste input "990402"
type input "990402"
click at [810, 188] on mat-icon "search" at bounding box center [815, 193] width 12 height 12
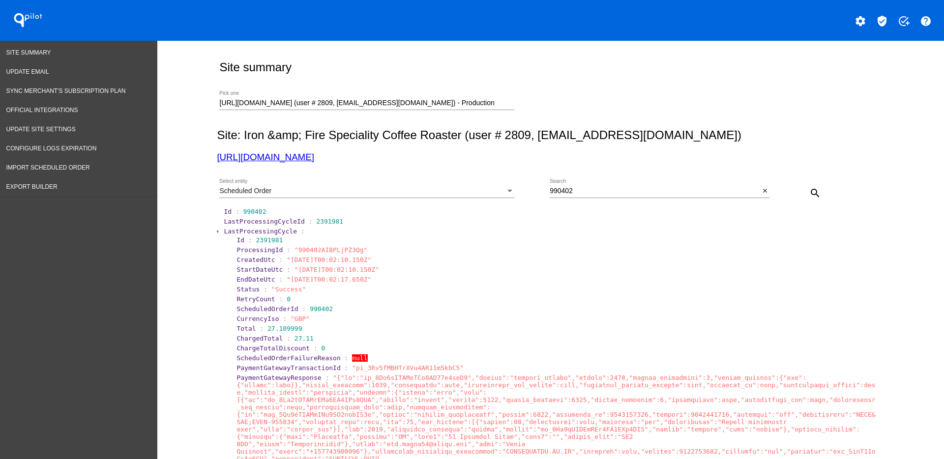
click at [498, 181] on div "Scheduled Order Select entity" at bounding box center [366, 188] width 295 height 19
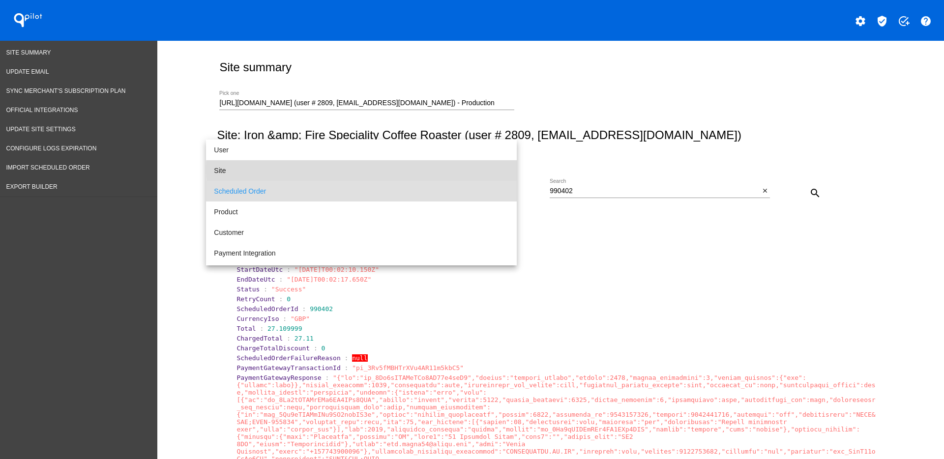
click at [449, 170] on span "Site" at bounding box center [361, 170] width 295 height 21
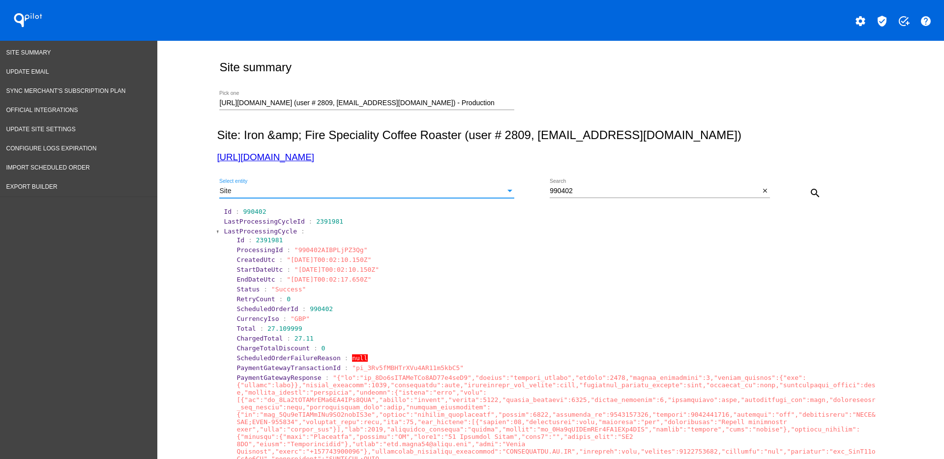
click at [813, 190] on mat-icon "search" at bounding box center [815, 193] width 12 height 12
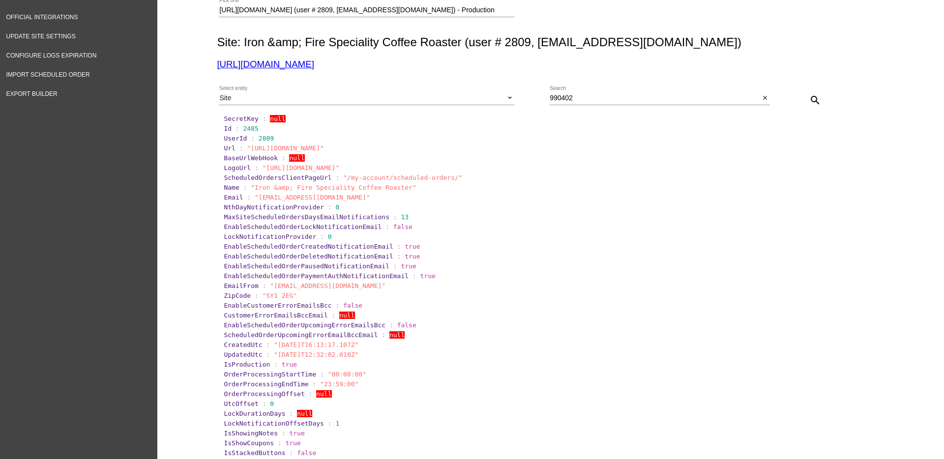
scroll to position [61, 0]
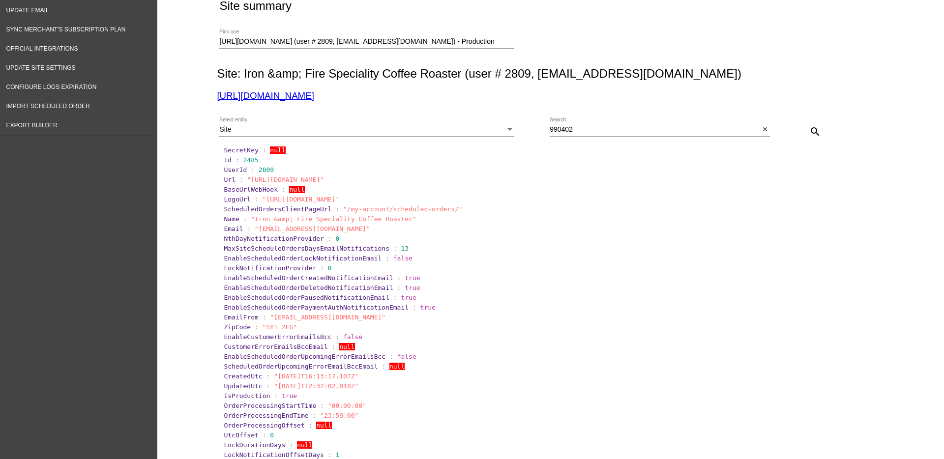
click at [473, 134] on div "Site Select entity" at bounding box center [366, 127] width 295 height 19
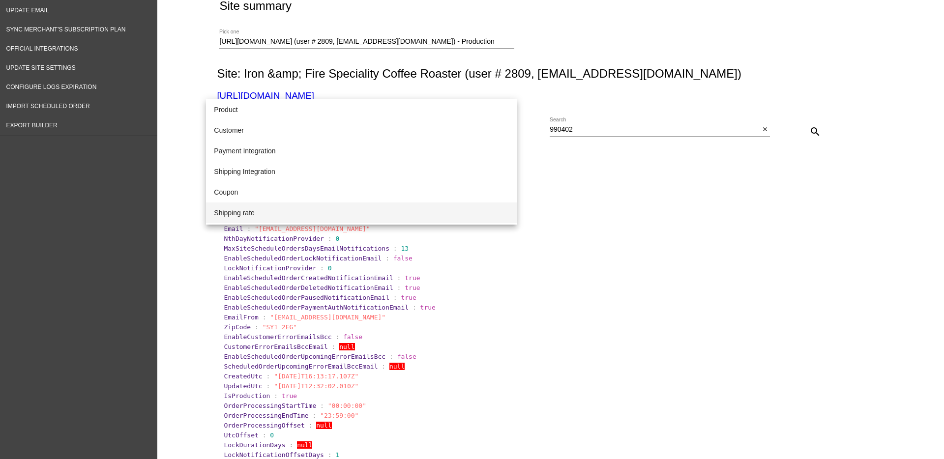
scroll to position [101, 0]
click at [380, 210] on span "Access Log" at bounding box center [361, 214] width 295 height 21
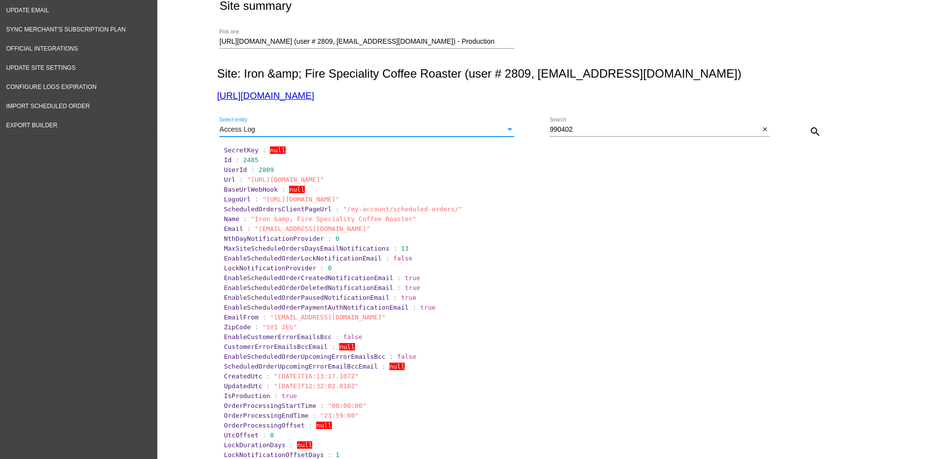
click at [811, 131] on mat-icon "search" at bounding box center [815, 132] width 12 height 12
